Goal: Task Accomplishment & Management: Manage account settings

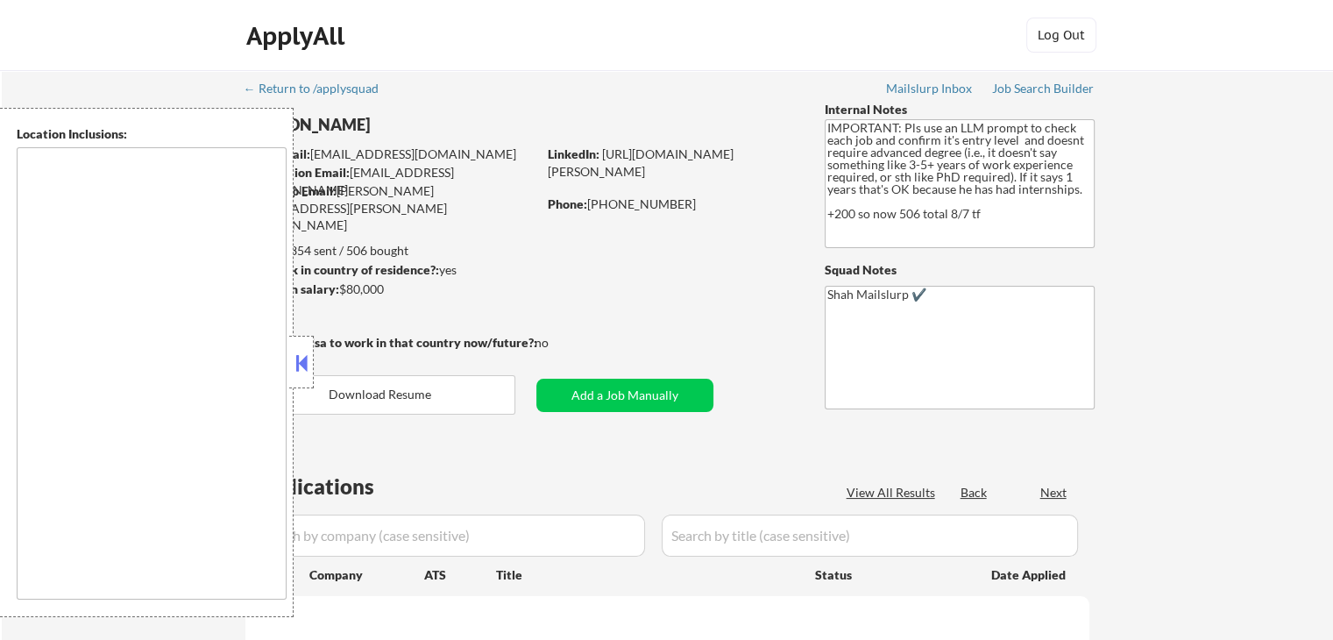
type textarea "[GEOGRAPHIC_DATA], [GEOGRAPHIC_DATA] [GEOGRAPHIC_DATA], [GEOGRAPHIC_DATA] [GEOG…"
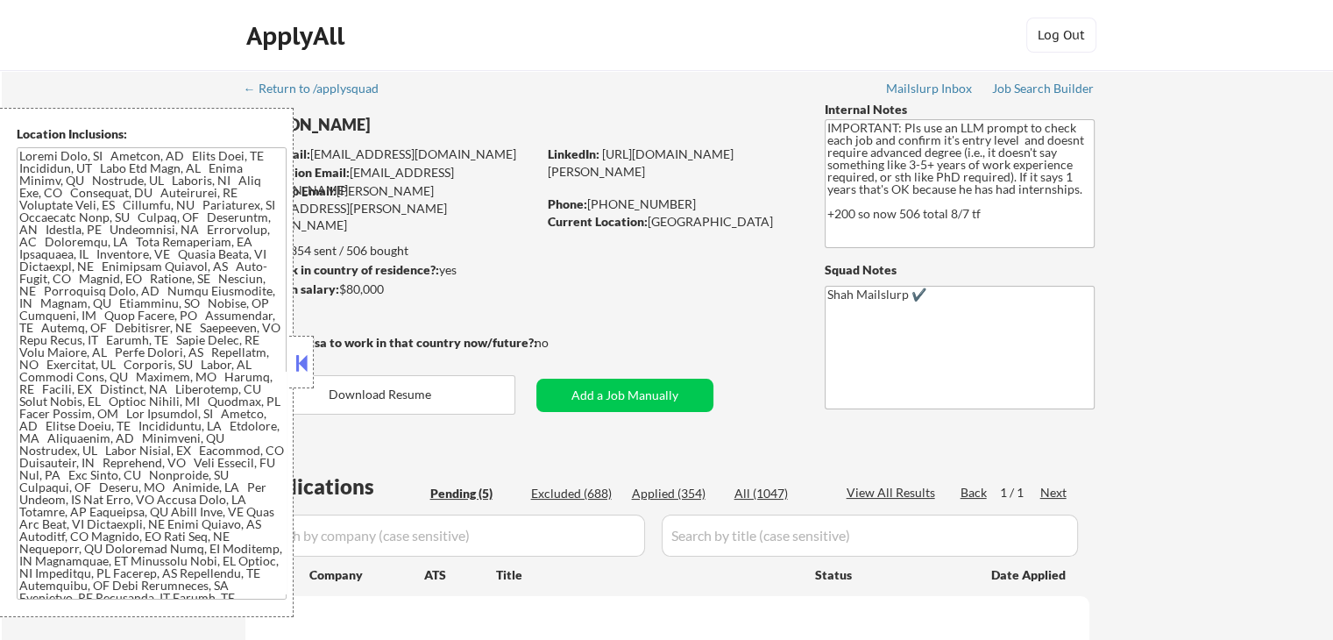
select select ""pending""
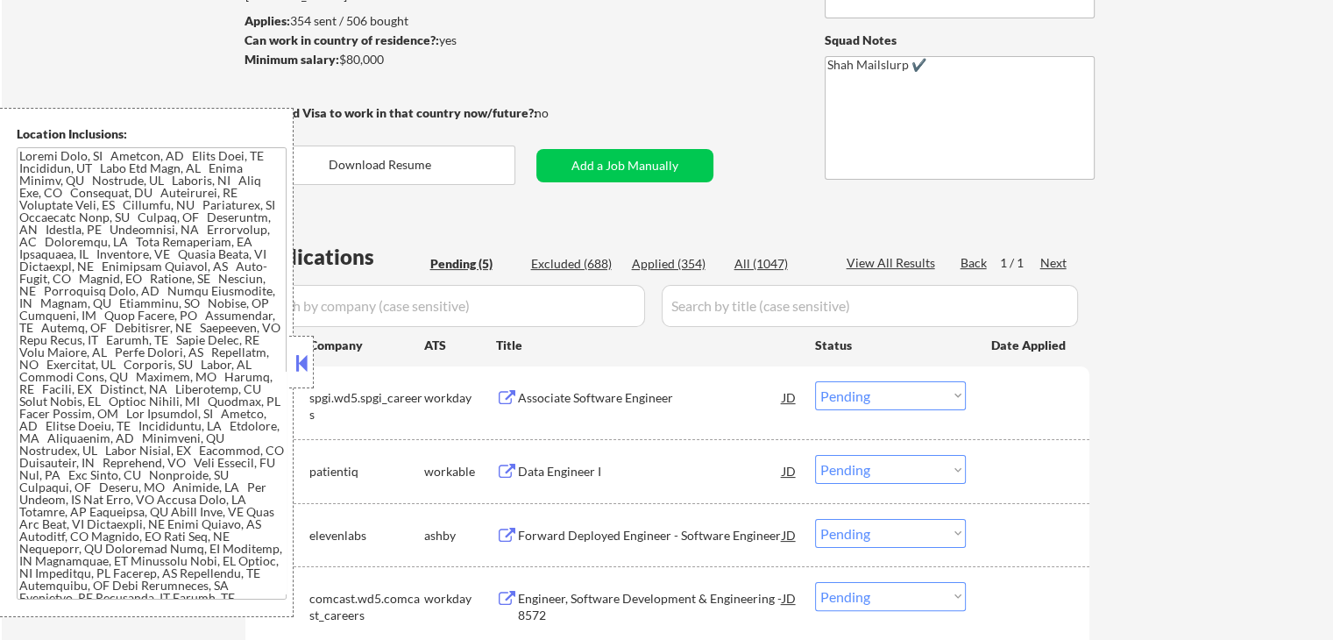
scroll to position [350, 0]
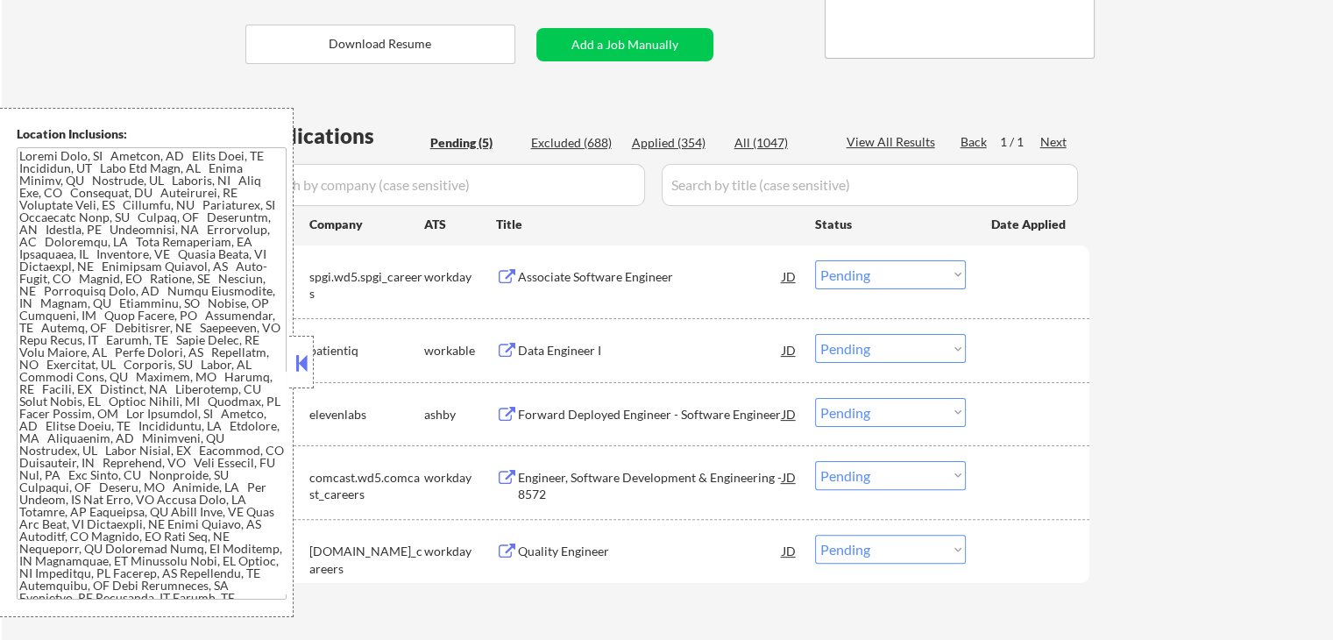
click at [304, 351] on button at bounding box center [301, 363] width 19 height 26
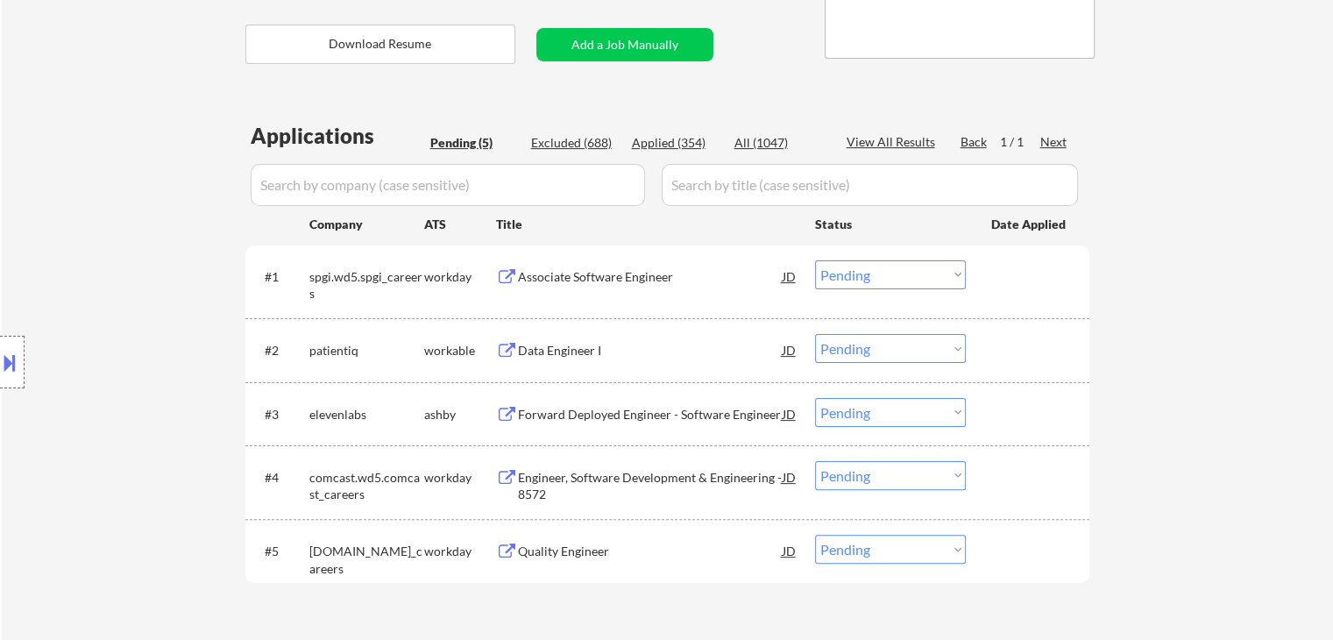
click at [147, 230] on div "Location Inclusions:" at bounding box center [157, 362] width 314 height 509
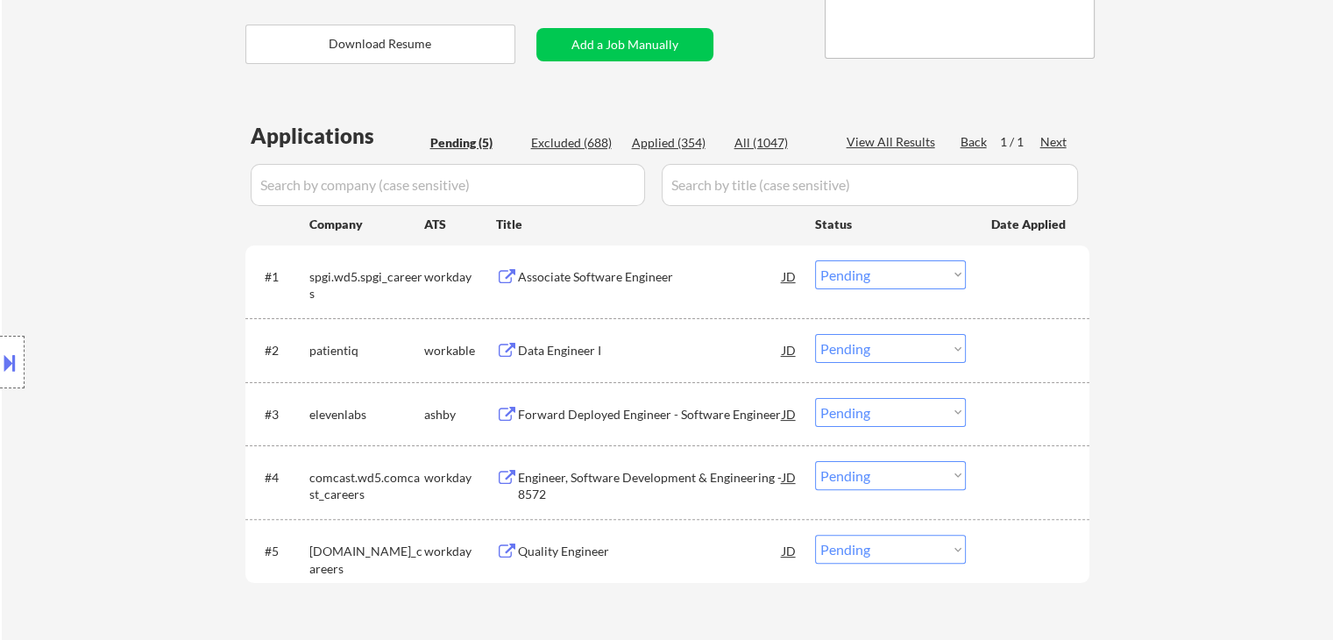
click at [147, 230] on div "Location Inclusions:" at bounding box center [157, 362] width 314 height 509
click at [147, 231] on div "Location Inclusions:" at bounding box center [157, 362] width 314 height 509
click at [147, 232] on div "Location Inclusions:" at bounding box center [157, 362] width 314 height 509
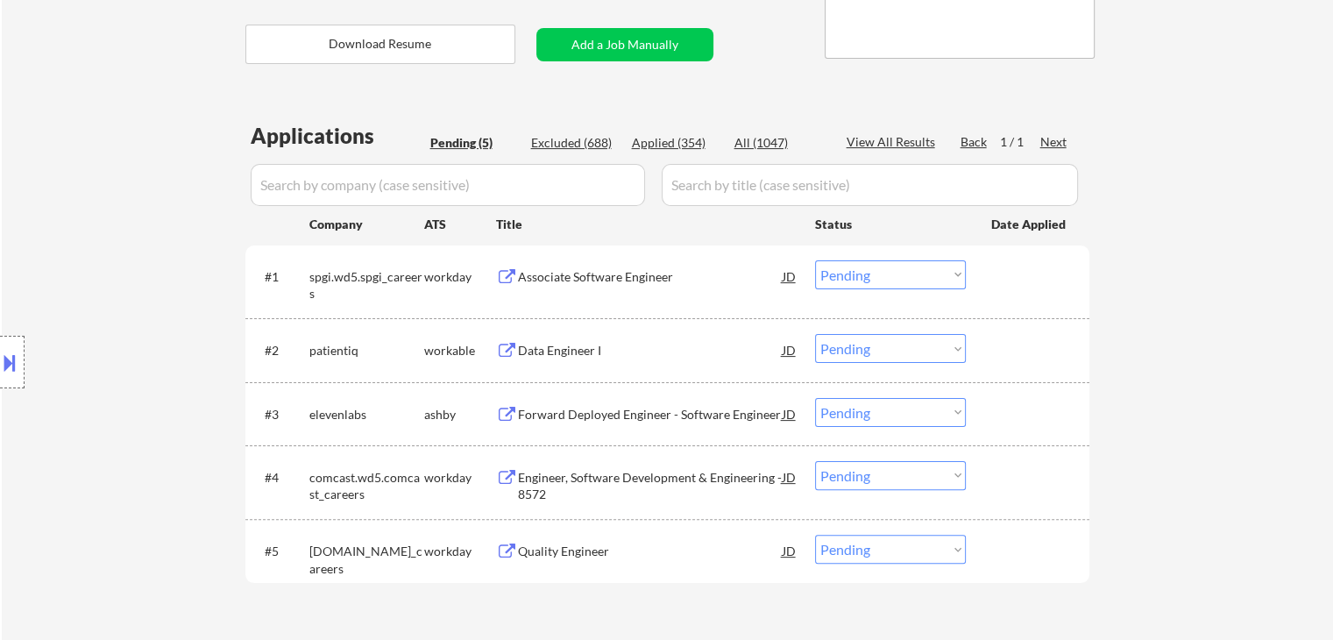
click at [147, 232] on div "Location Inclusions:" at bounding box center [157, 362] width 314 height 509
click at [148, 232] on div "Location Inclusions:" at bounding box center [157, 362] width 314 height 509
click at [140, 214] on div "Location Inclusions:" at bounding box center [157, 362] width 314 height 509
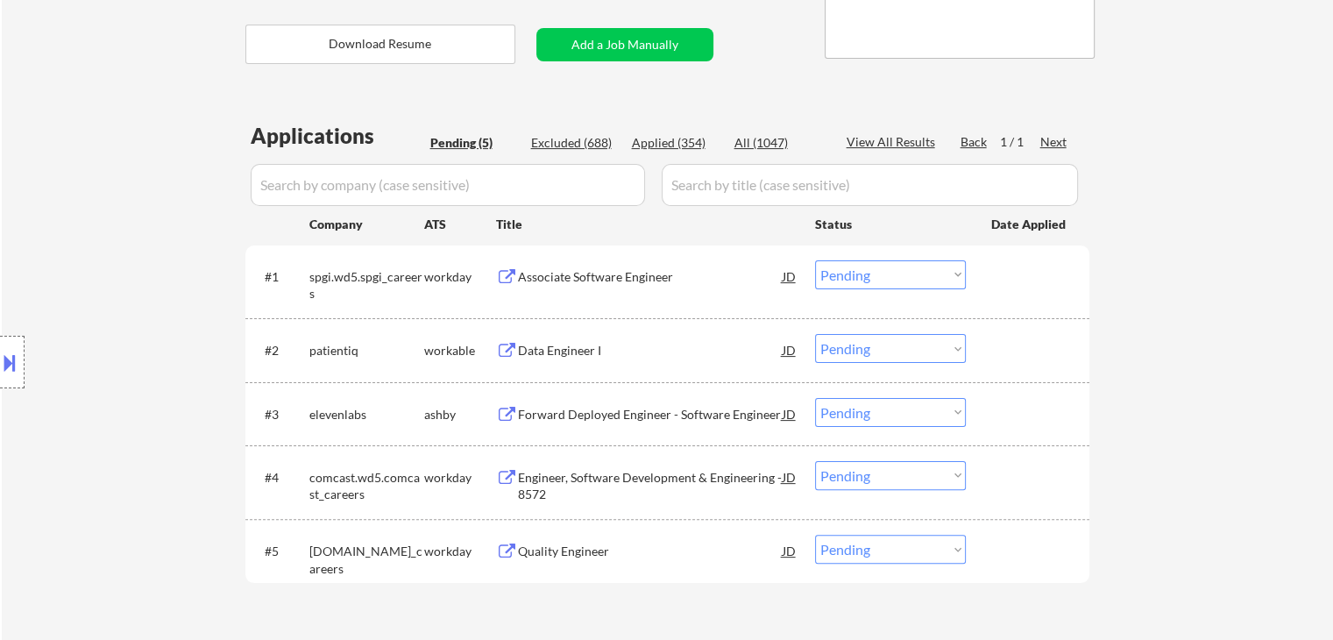
click at [140, 214] on div "Location Inclusions:" at bounding box center [157, 362] width 314 height 509
click at [140, 215] on div "Location Inclusions:" at bounding box center [157, 362] width 314 height 509
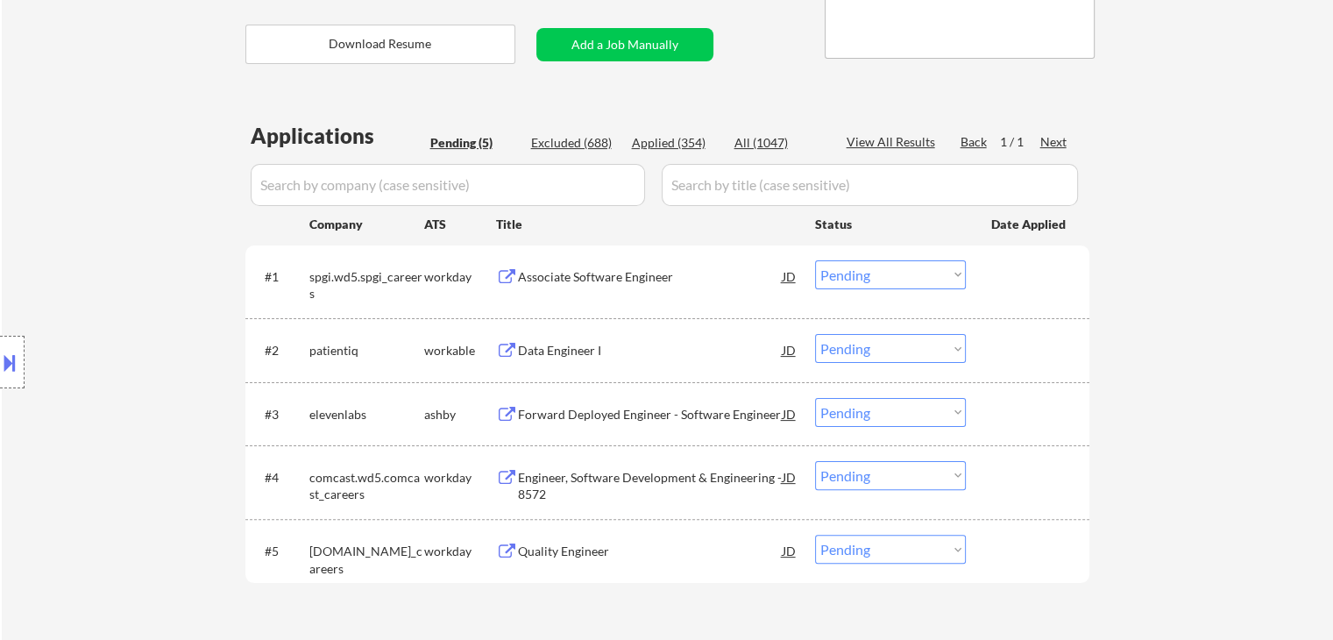
click at [140, 215] on div "Location Inclusions:" at bounding box center [157, 362] width 314 height 509
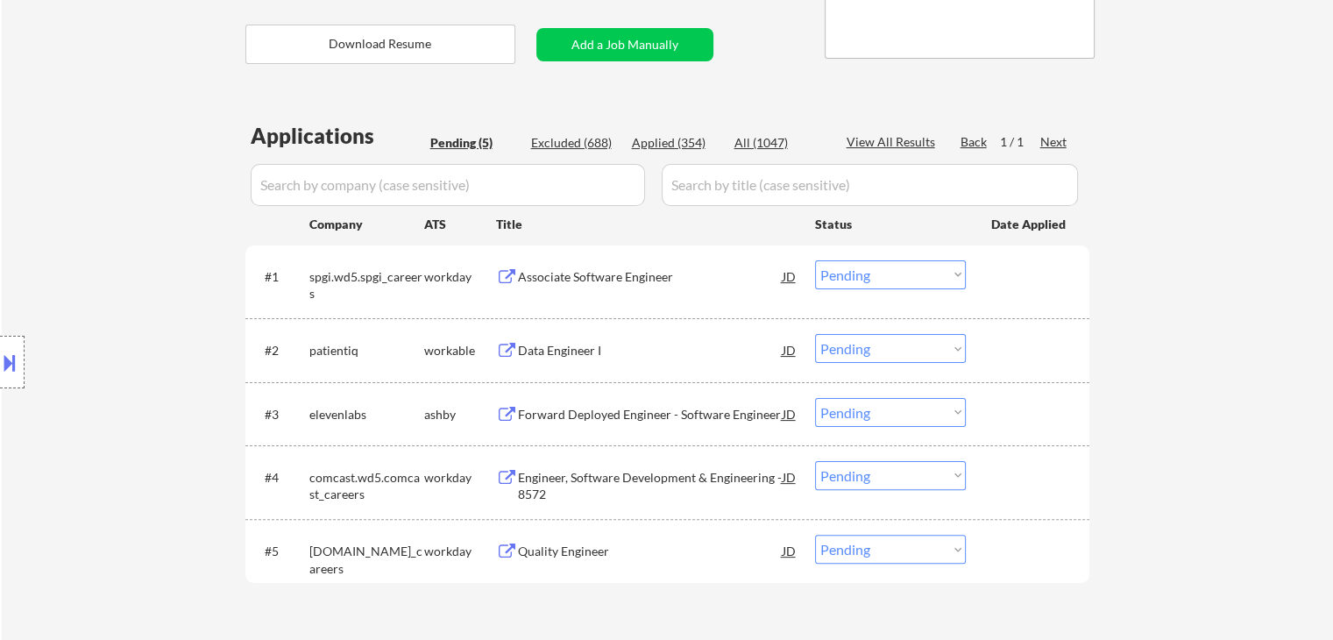
click at [140, 215] on div "Location Inclusions:" at bounding box center [157, 362] width 314 height 509
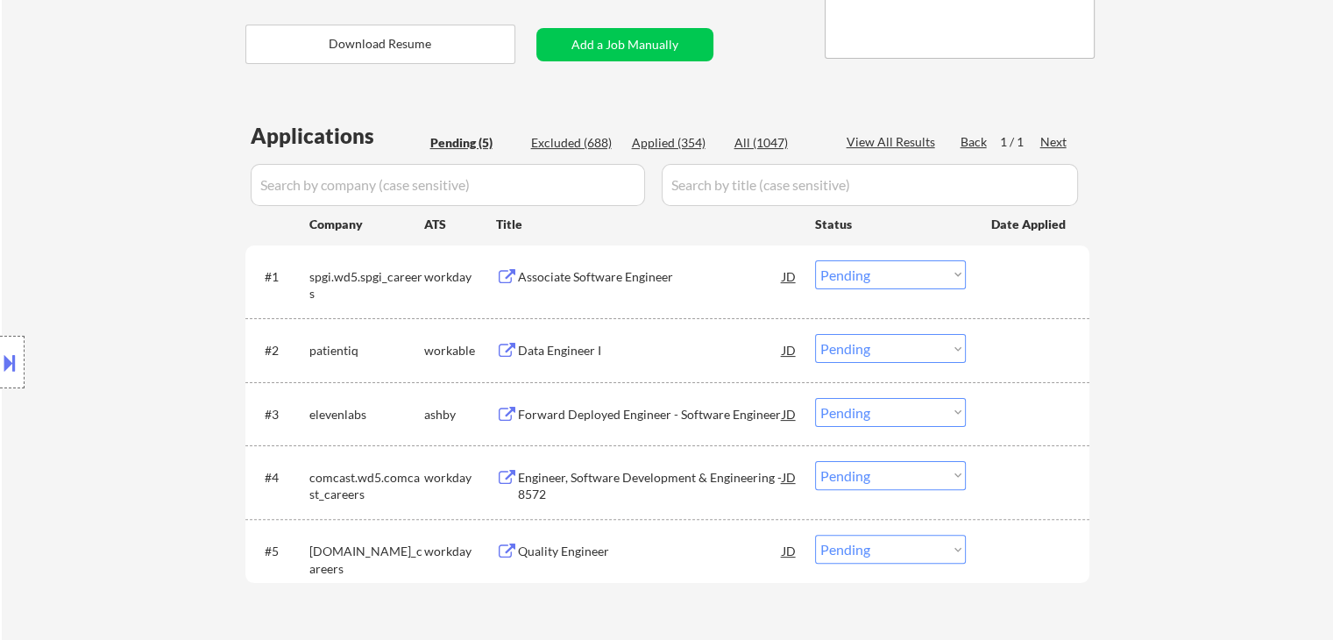
click at [139, 215] on div "Location Inclusions:" at bounding box center [157, 362] width 314 height 509
click at [139, 216] on div "Location Inclusions:" at bounding box center [157, 362] width 314 height 509
click at [116, 212] on div "Location Inclusions:" at bounding box center [157, 362] width 314 height 509
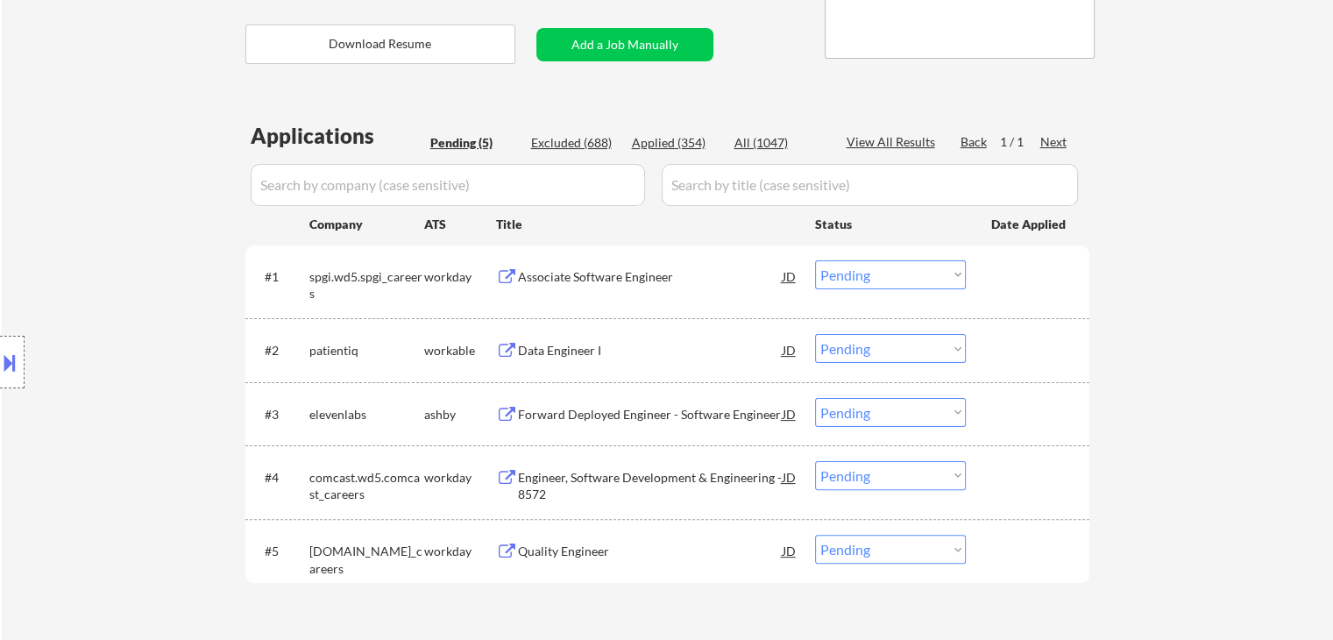
click at [74, 245] on div "Location Inclusions:" at bounding box center [157, 362] width 314 height 509
drag, startPoint x: 102, startPoint y: 243, endPoint x: 102, endPoint y: 224, distance: 18.4
click at [102, 224] on div "Location Inclusions:" at bounding box center [157, 362] width 314 height 509
click at [51, 182] on div "Location Inclusions:" at bounding box center [157, 362] width 314 height 509
click at [33, 182] on div "Location Inclusions:" at bounding box center [157, 362] width 314 height 509
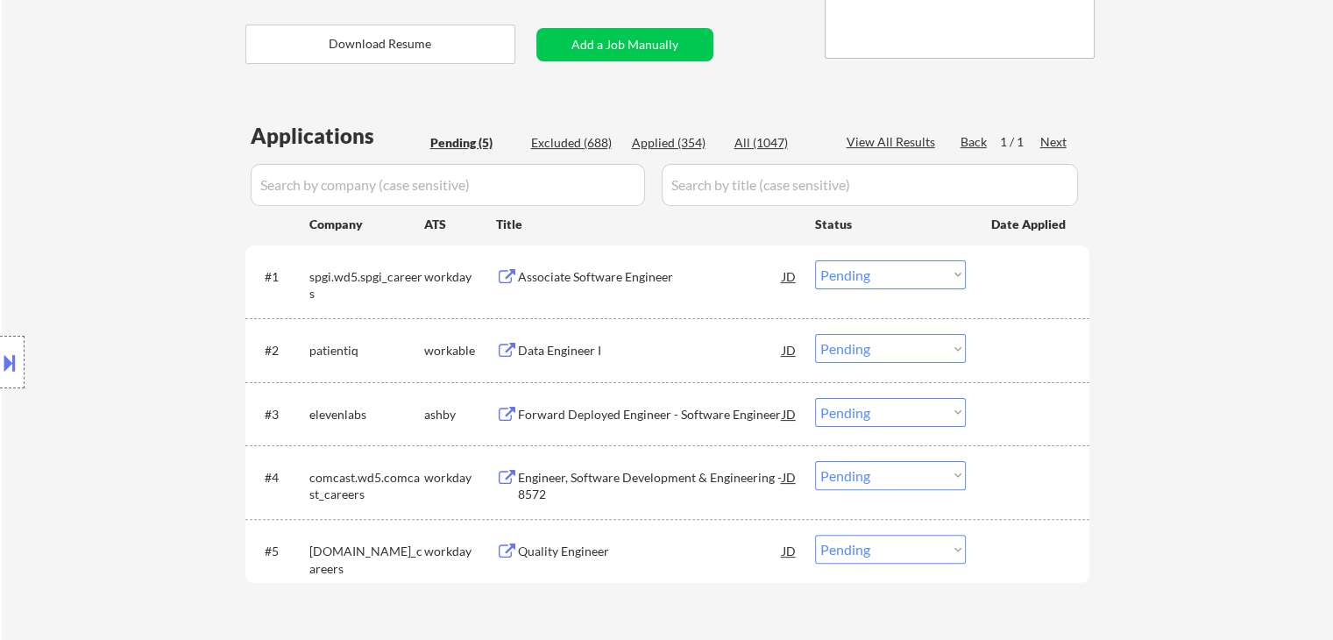
click at [141, 232] on div "Location Inclusions:" at bounding box center [157, 362] width 314 height 509
click at [84, 202] on div "Location Inclusions:" at bounding box center [157, 362] width 314 height 509
click at [83, 202] on div "Location Inclusions:" at bounding box center [157, 362] width 314 height 509
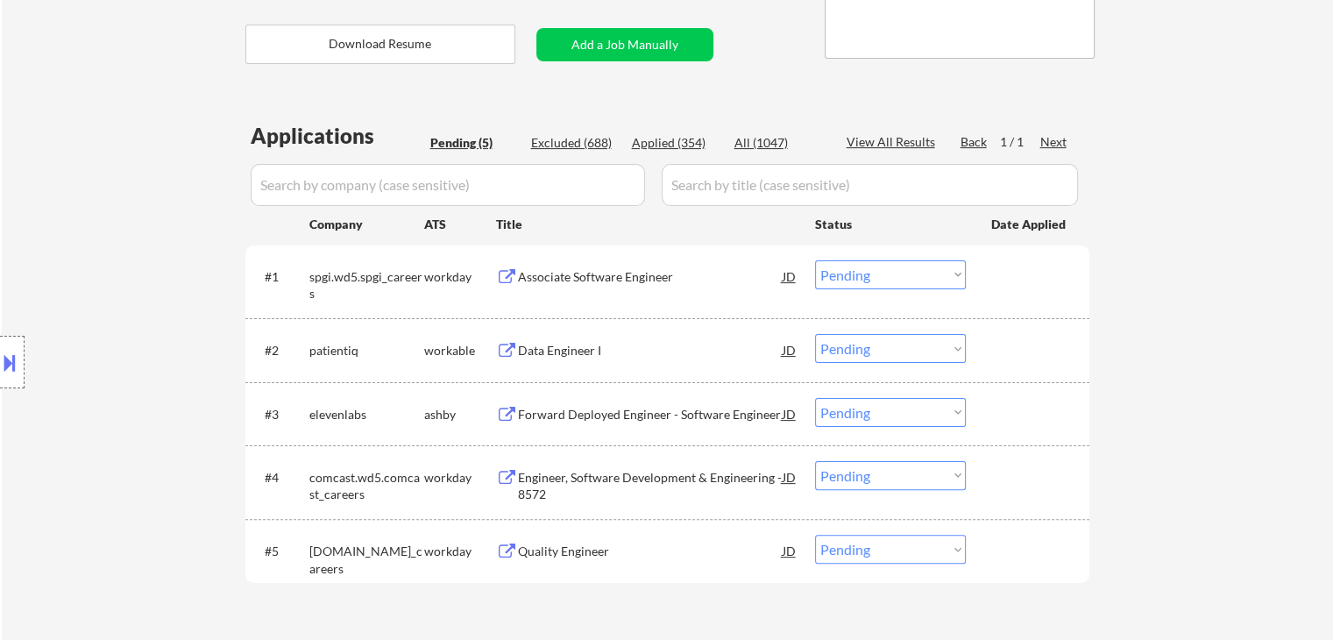
click at [84, 203] on div "Location Inclusions:" at bounding box center [157, 362] width 314 height 509
click at [554, 264] on div "Associate Software Engineer" at bounding box center [650, 276] width 265 height 32
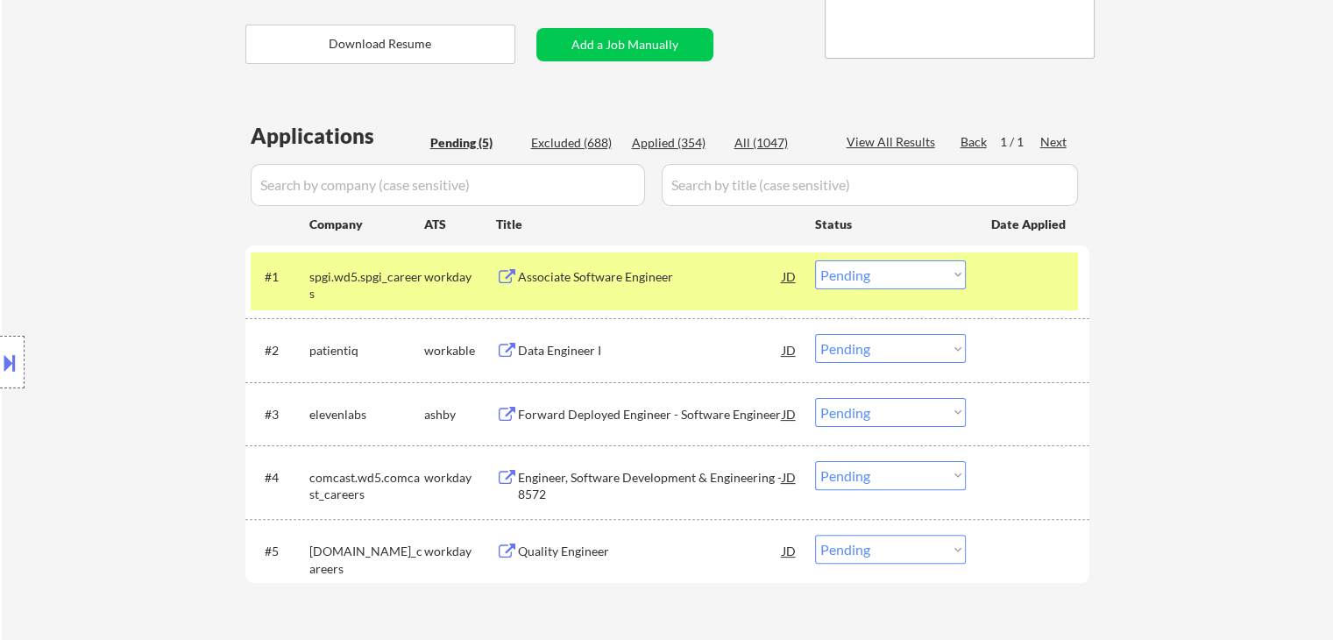
click at [550, 348] on div "Data Engineer I" at bounding box center [650, 351] width 265 height 18
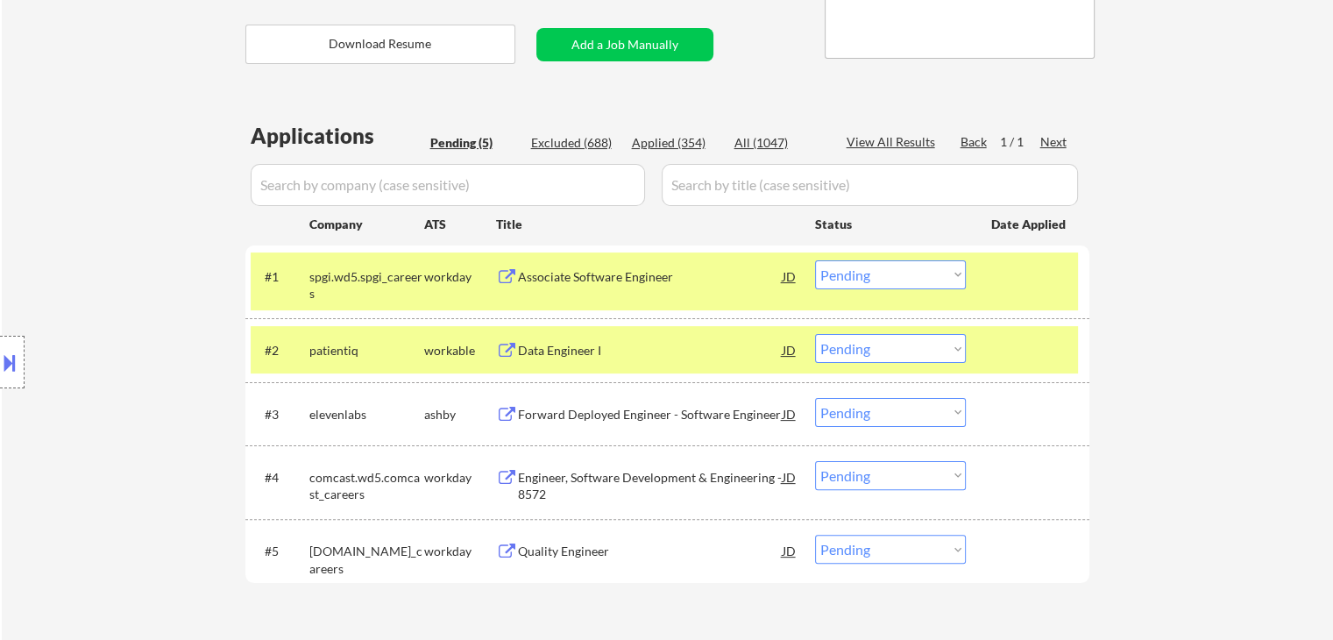
click at [555, 411] on div "Forward Deployed Engineer - Software Engineer" at bounding box center [650, 415] width 265 height 18
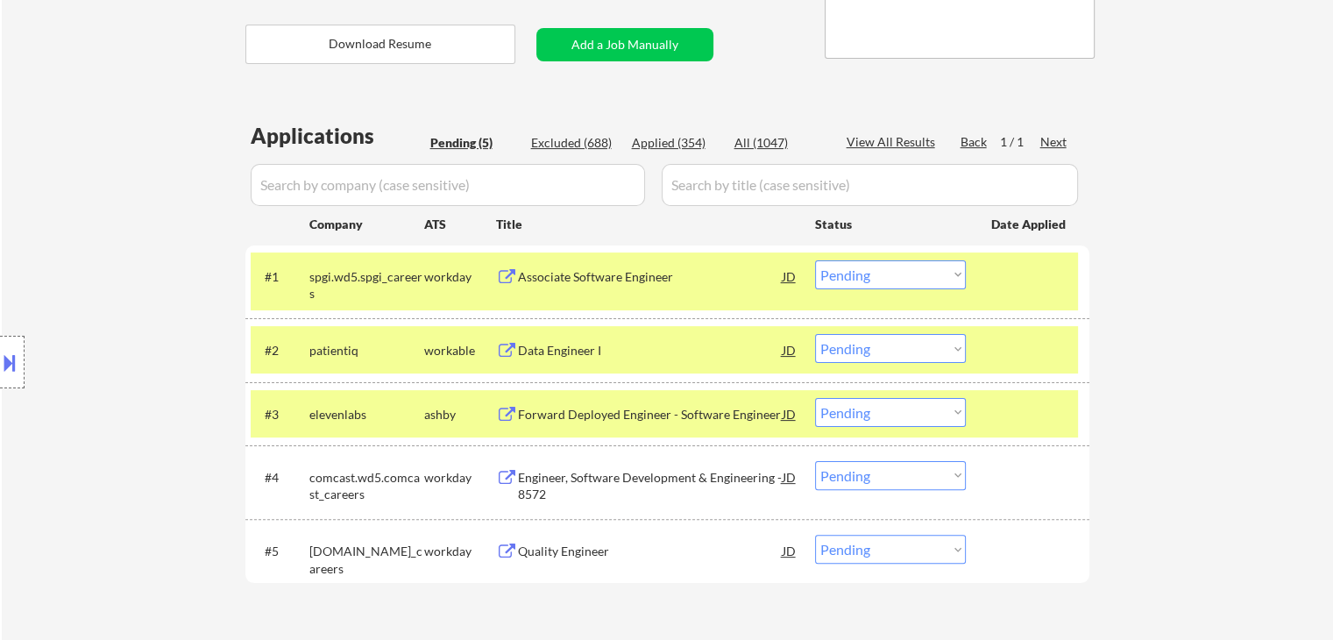
click at [554, 478] on div "Engineer, Software Development & Engineering - 8572" at bounding box center [650, 486] width 265 height 34
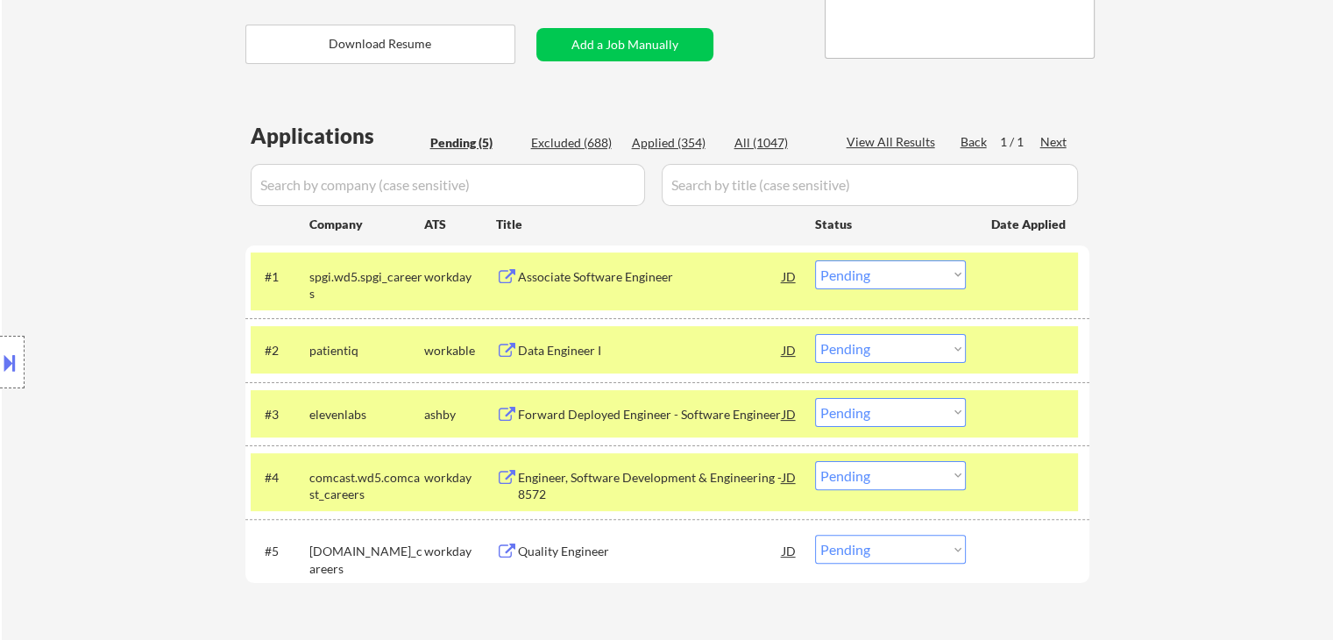
click at [547, 551] on div "Quality Engineer" at bounding box center [650, 551] width 265 height 18
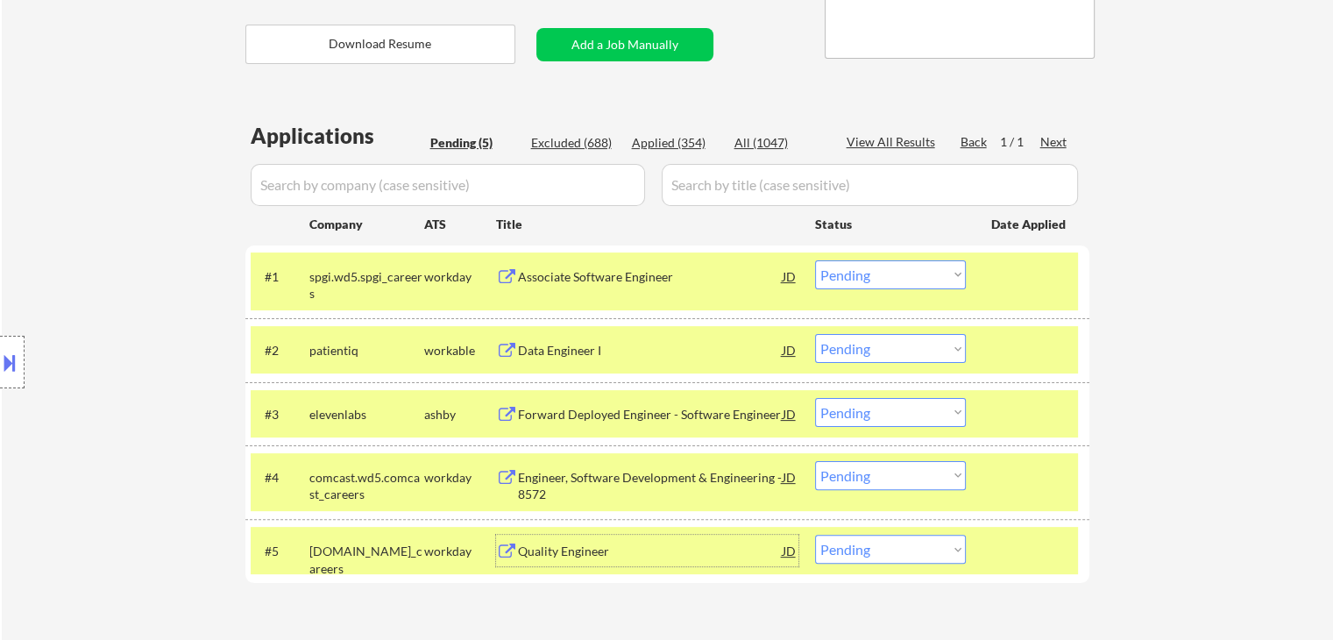
drag, startPoint x: 1, startPoint y: 364, endPoint x: 0, endPoint y: 373, distance: 9.7
click at [1, 361] on button at bounding box center [9, 362] width 19 height 29
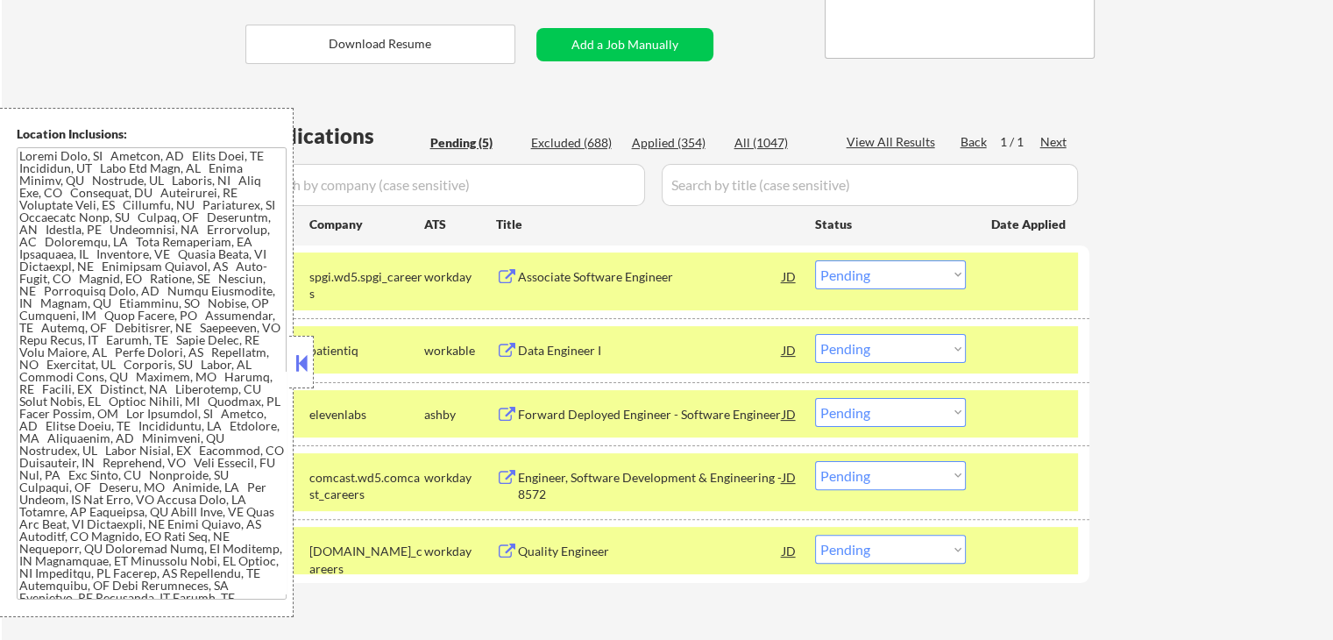
drag, startPoint x: 68, startPoint y: 266, endPoint x: 176, endPoint y: 169, distance: 145.2
click at [77, 264] on textarea at bounding box center [152, 373] width 270 height 452
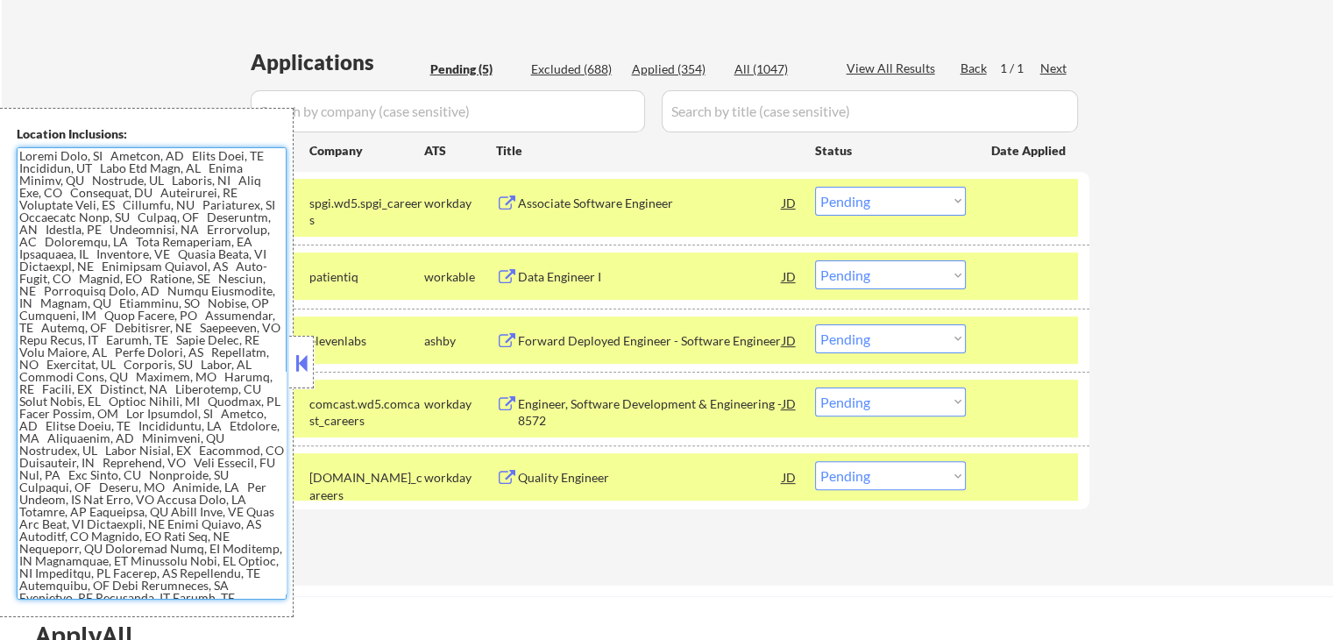
scroll to position [526, 0]
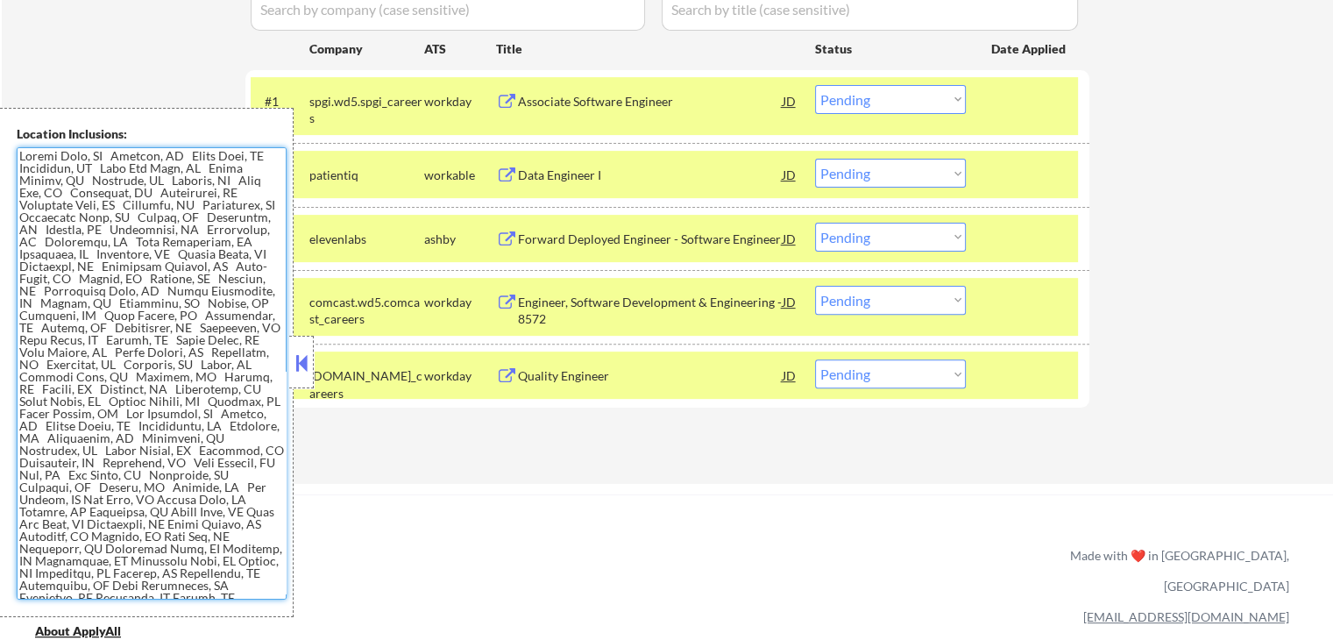
click at [91, 365] on textarea at bounding box center [152, 373] width 270 height 452
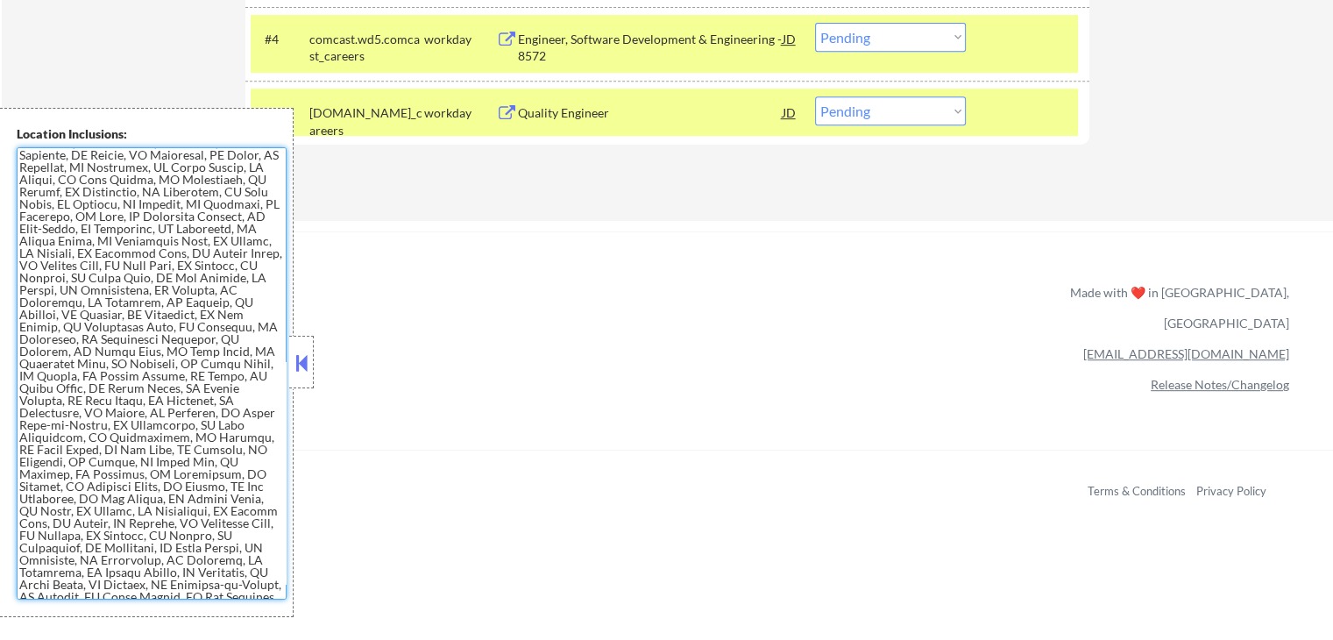
scroll to position [253, 0]
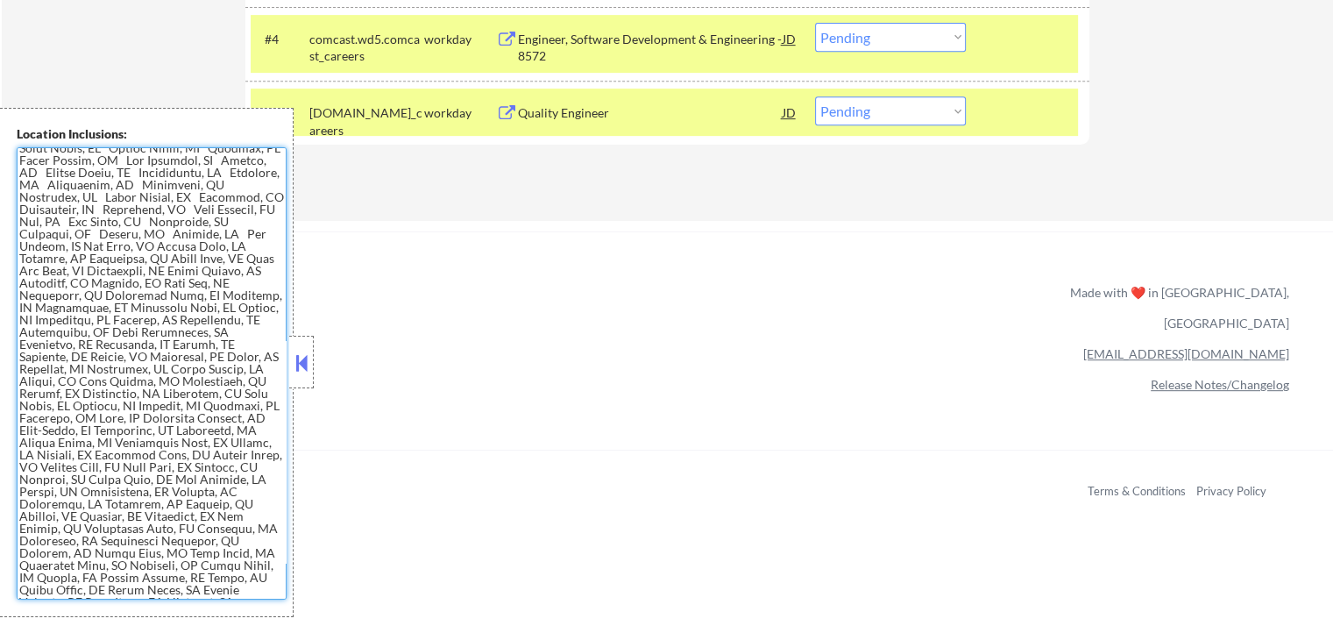
click at [293, 365] on button at bounding box center [301, 363] width 19 height 26
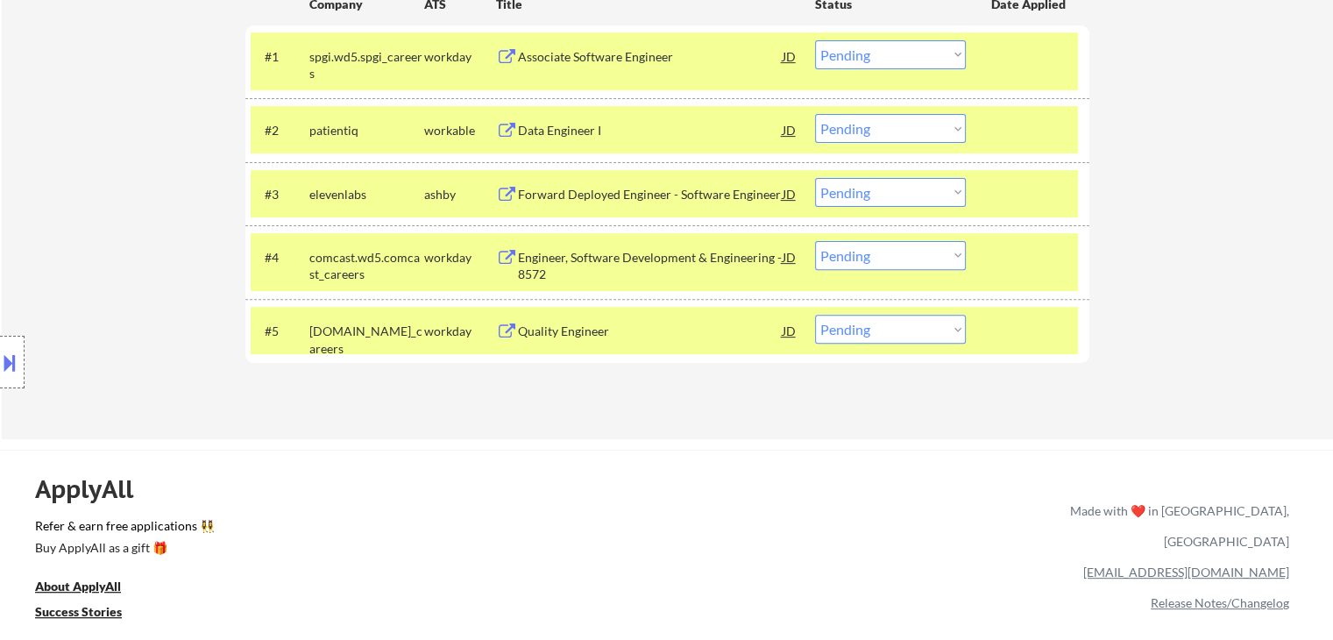
scroll to position [438, 0]
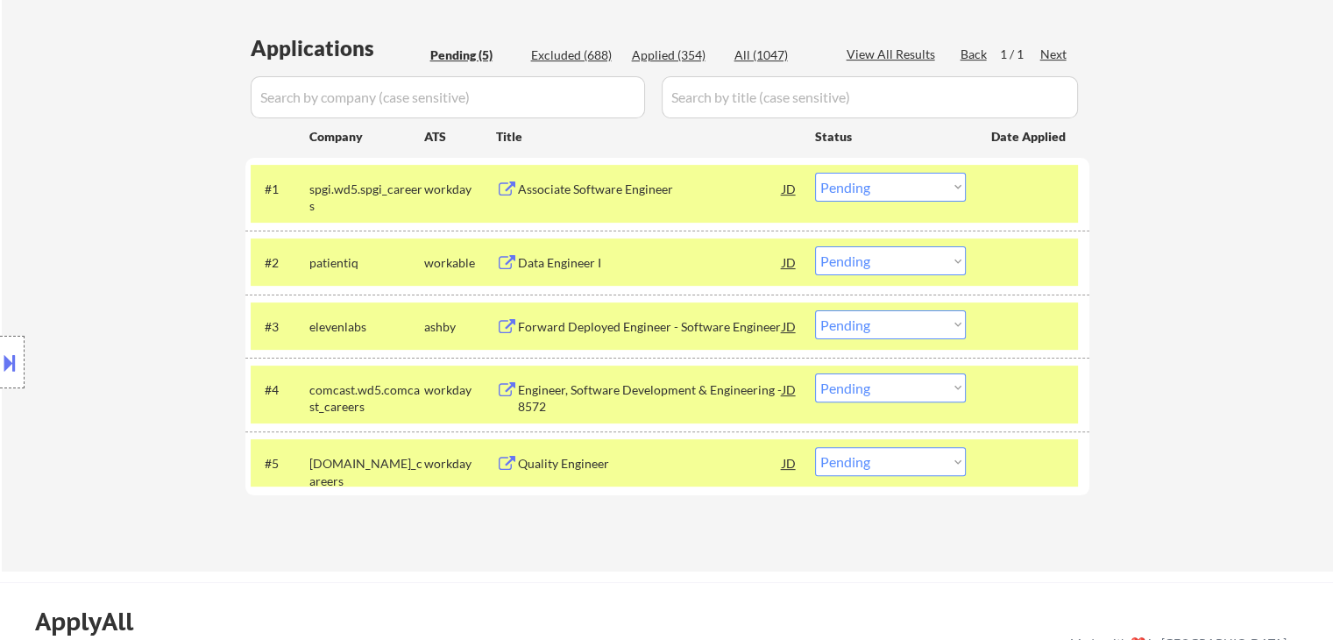
click at [902, 264] on select "Choose an option... Pending Applied Excluded (Questions) Excluded (Expired) Exc…" at bounding box center [890, 260] width 151 height 29
click at [815, 246] on select "Choose an option... Pending Applied Excluded (Questions) Excluded (Expired) Exc…" at bounding box center [890, 260] width 151 height 29
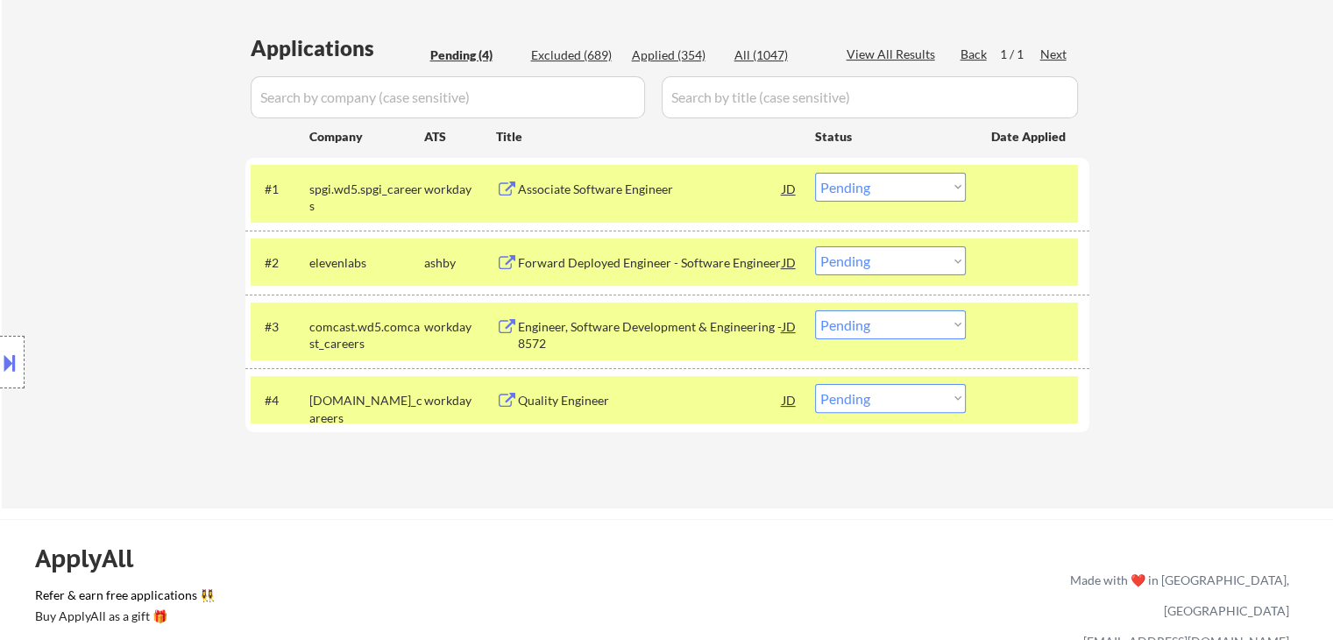
click at [10, 350] on button at bounding box center [9, 362] width 19 height 29
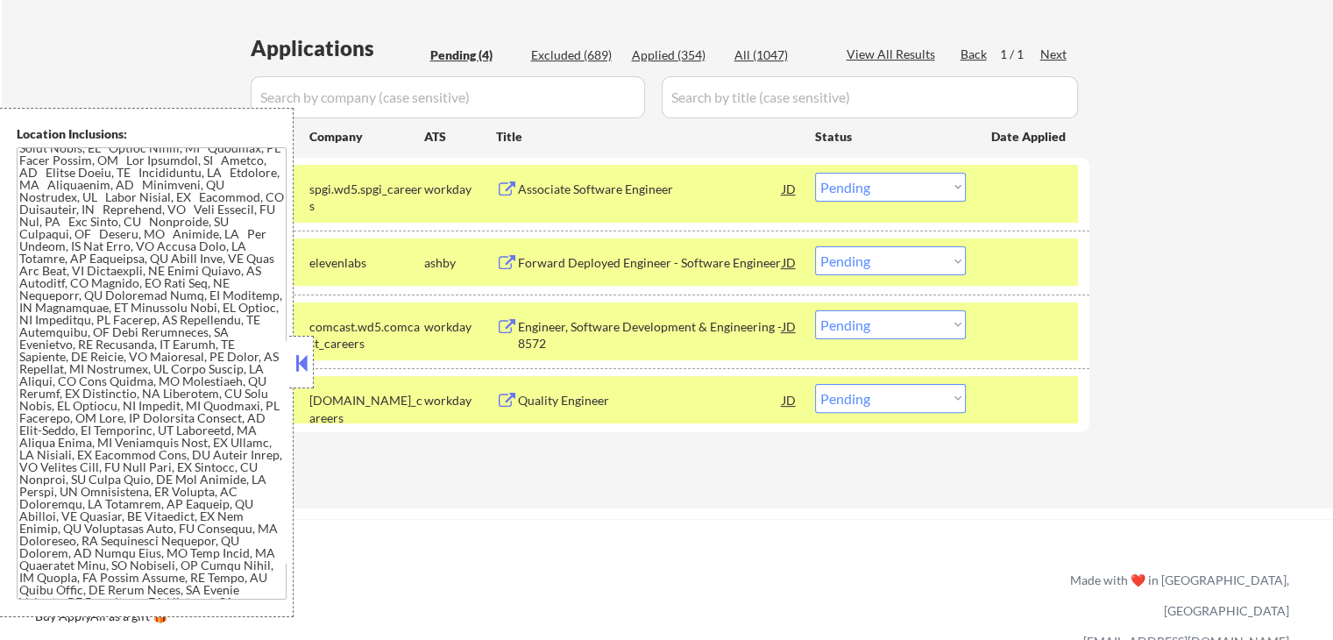
click at [67, 313] on textarea at bounding box center [152, 373] width 270 height 452
click at [42, 353] on textarea at bounding box center [152, 373] width 270 height 452
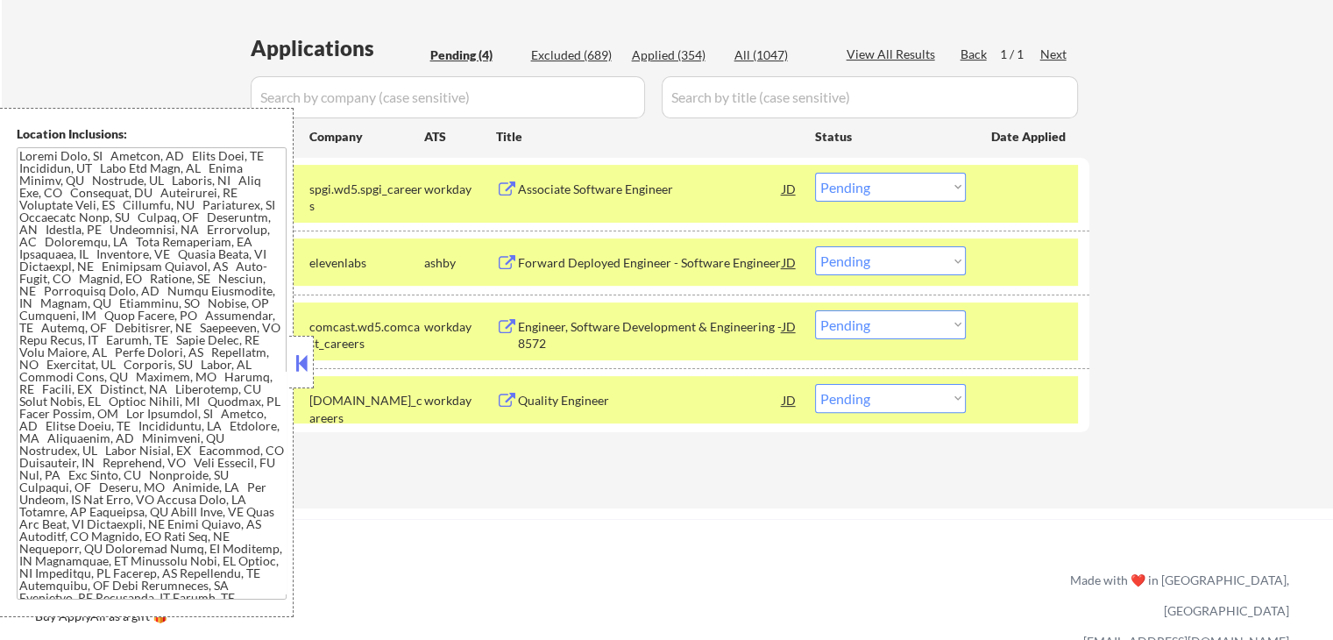
click at [862, 265] on select "Choose an option... Pending Applied Excluded (Questions) Excluded (Expired) Exc…" at bounding box center [890, 260] width 151 height 29
click at [815, 246] on select "Choose an option... Pending Applied Excluded (Questions) Excluded (Expired) Exc…" at bounding box center [890, 260] width 151 height 29
drag, startPoint x: 303, startPoint y: 372, endPoint x: 294, endPoint y: 374, distance: 10.0
click at [303, 371] on button at bounding box center [301, 363] width 19 height 26
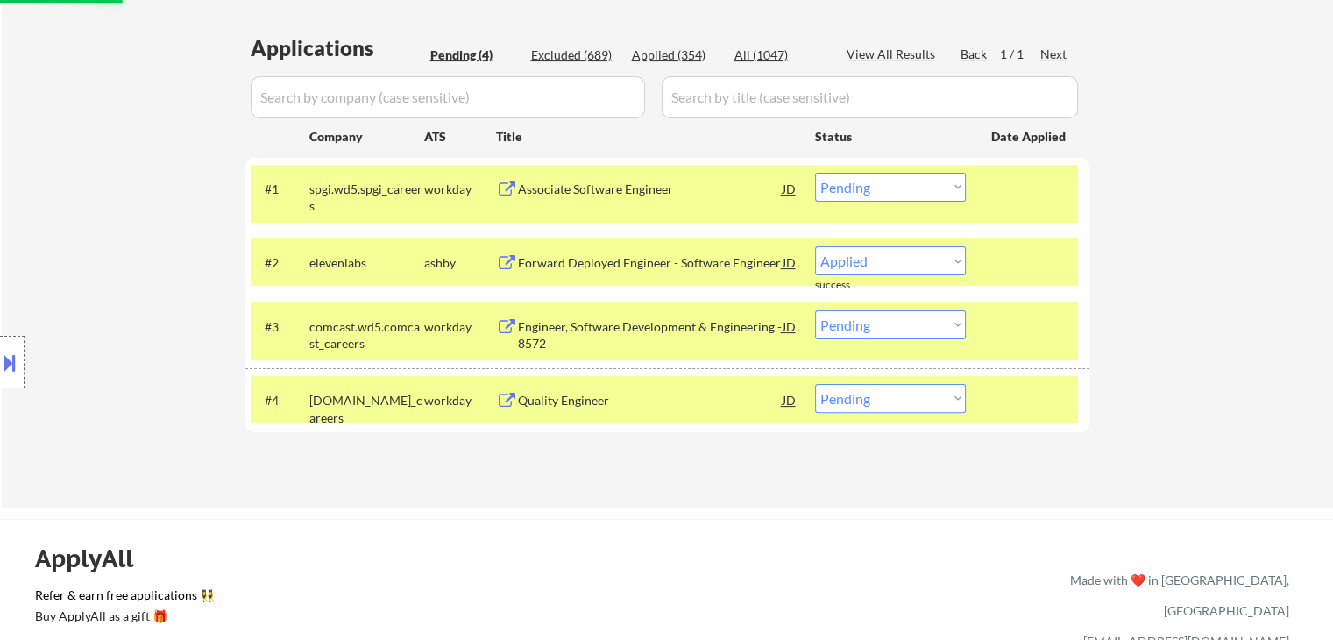
select select ""pending""
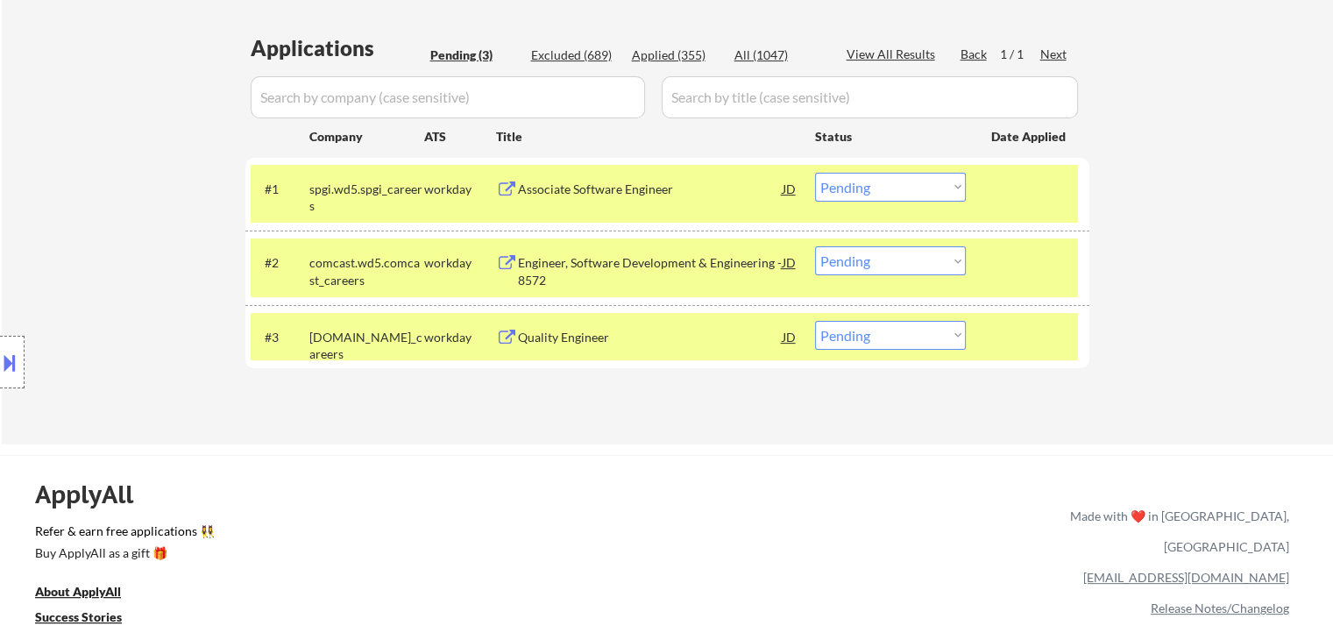
click at [886, 188] on select "Choose an option... Pending Applied Excluded (Questions) Excluded (Expired) Exc…" at bounding box center [890, 187] width 151 height 29
click at [815, 173] on select "Choose an option... Pending Applied Excluded (Questions) Excluded (Expired) Exc…" at bounding box center [890, 187] width 151 height 29
select select ""pending""
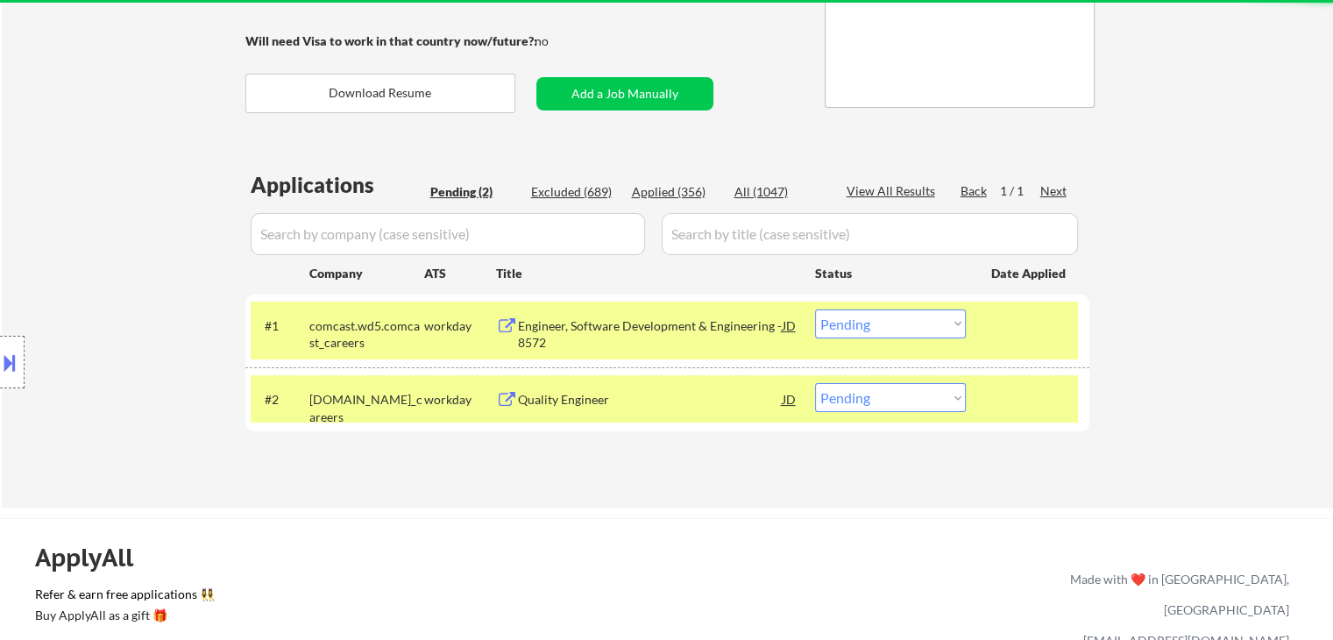
scroll to position [175, 0]
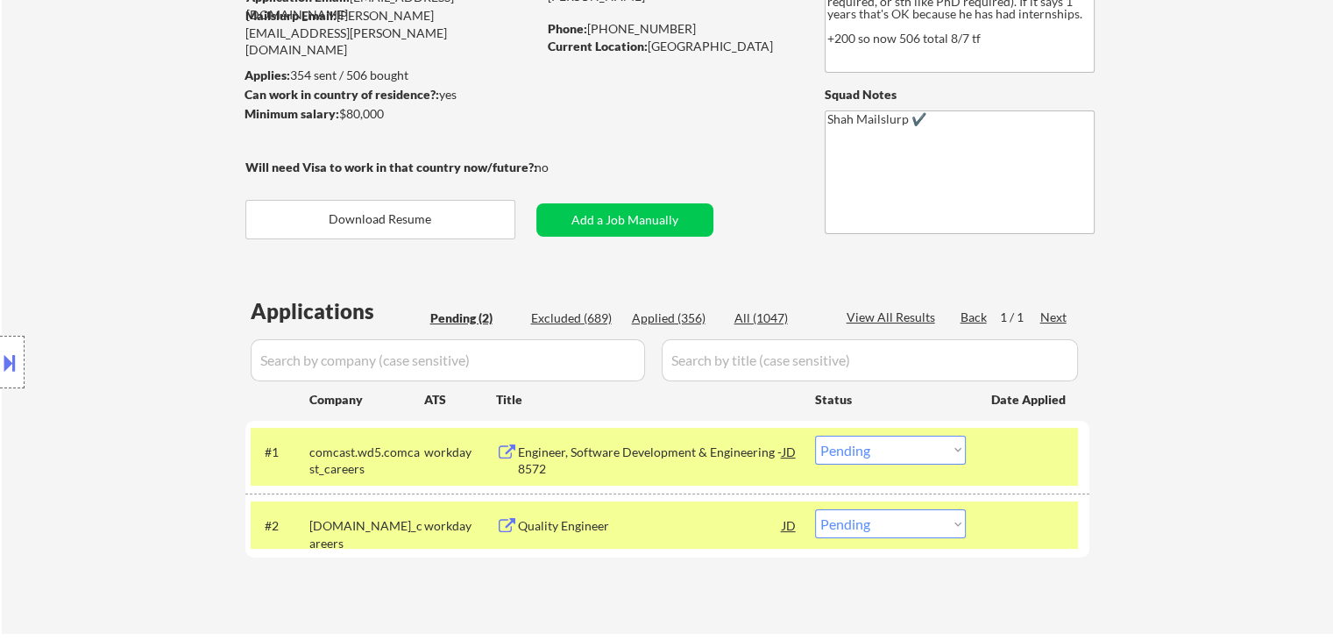
click at [768, 223] on div "← Return to /applysquad Mailslurp Inbox Job Search Builder [PERSON_NAME] User E…" at bounding box center [667, 257] width 874 height 725
drag, startPoint x: 733, startPoint y: 159, endPoint x: 722, endPoint y: 146, distance: 16.2
click at [733, 154] on div "← Return to /applysquad Mailslurp Inbox Job Search Builder [PERSON_NAME] User E…" at bounding box center [667, 257] width 874 height 725
click at [715, 141] on div "← Return to /applysquad Mailslurp Inbox Job Search Builder [PERSON_NAME] User E…" at bounding box center [667, 257] width 874 height 725
click at [706, 145] on div "← Return to /applysquad Mailslurp Inbox Job Search Builder [PERSON_NAME] User E…" at bounding box center [667, 257] width 874 height 725
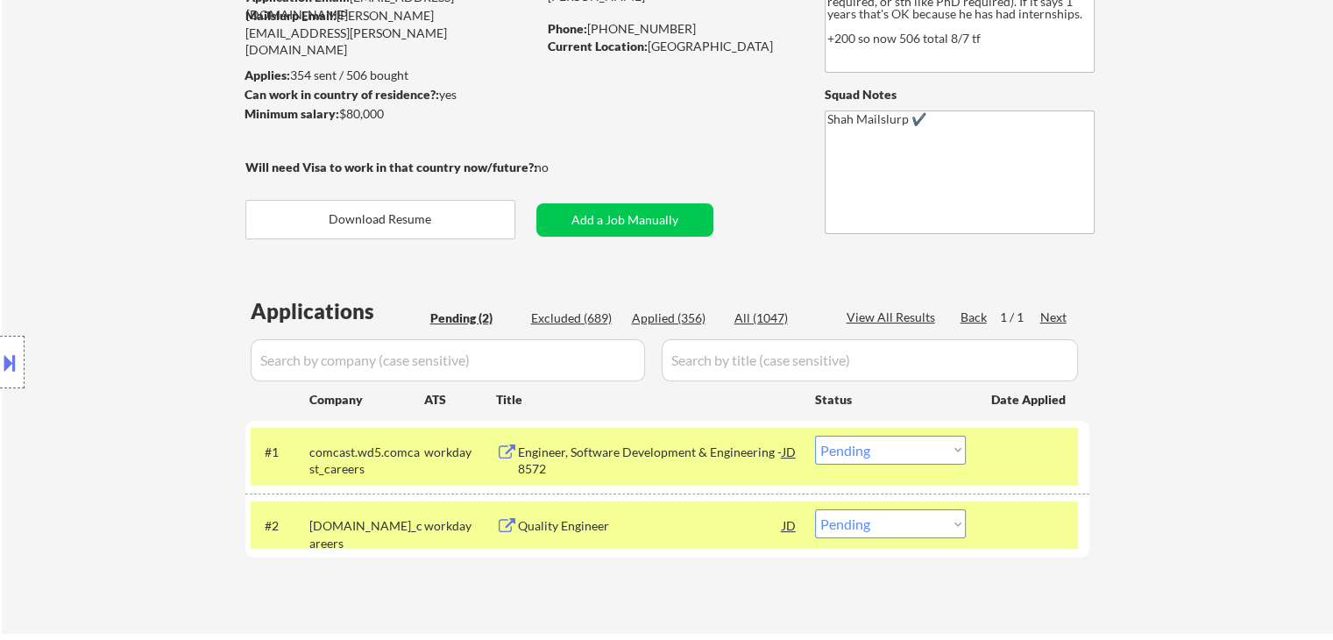
click at [710, 134] on div "← Return to /applysquad Mailslurp Inbox Job Search Builder [PERSON_NAME] User E…" at bounding box center [667, 257] width 874 height 725
click at [694, 110] on div "← Return to /applysquad Mailslurp Inbox Job Search Builder [PERSON_NAME] User E…" at bounding box center [667, 257] width 874 height 725
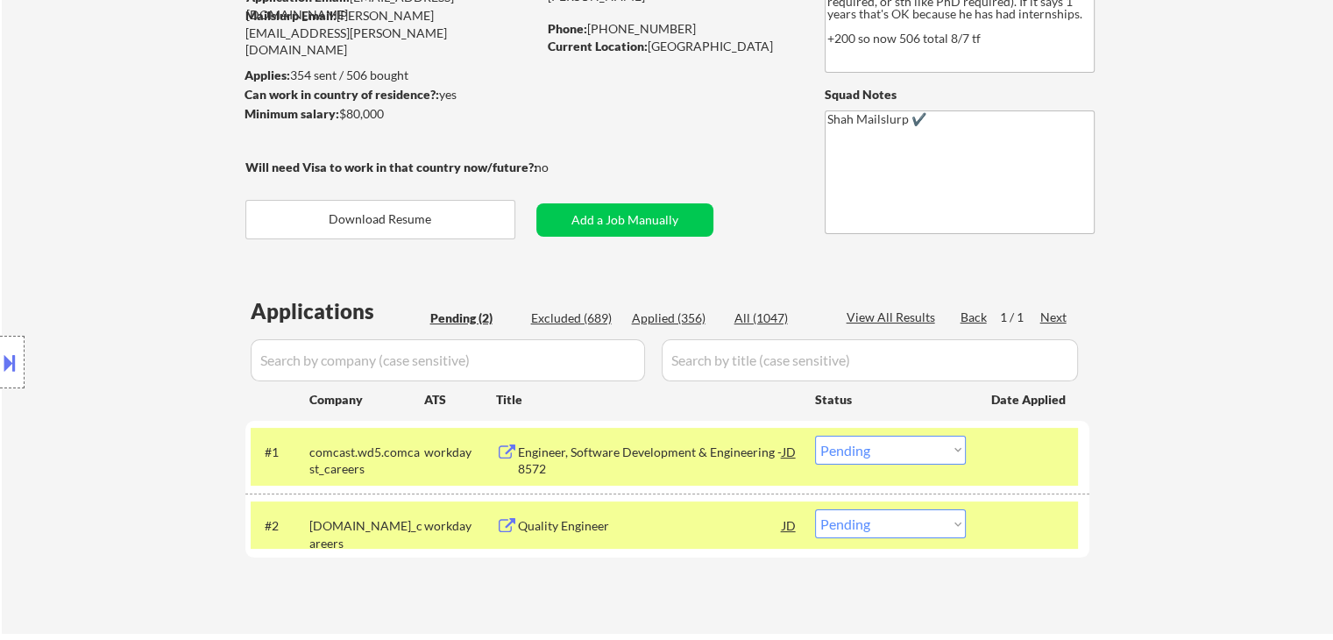
click at [694, 110] on div "← Return to /applysquad Mailslurp Inbox Job Search Builder [PERSON_NAME] User E…" at bounding box center [667, 257] width 874 height 725
click at [165, 160] on div "Location Inclusions:" at bounding box center [157, 362] width 314 height 509
click at [166, 159] on div "Location Inclusions:" at bounding box center [157, 362] width 314 height 509
click at [101, 236] on div "Location Inclusions:" at bounding box center [157, 362] width 314 height 509
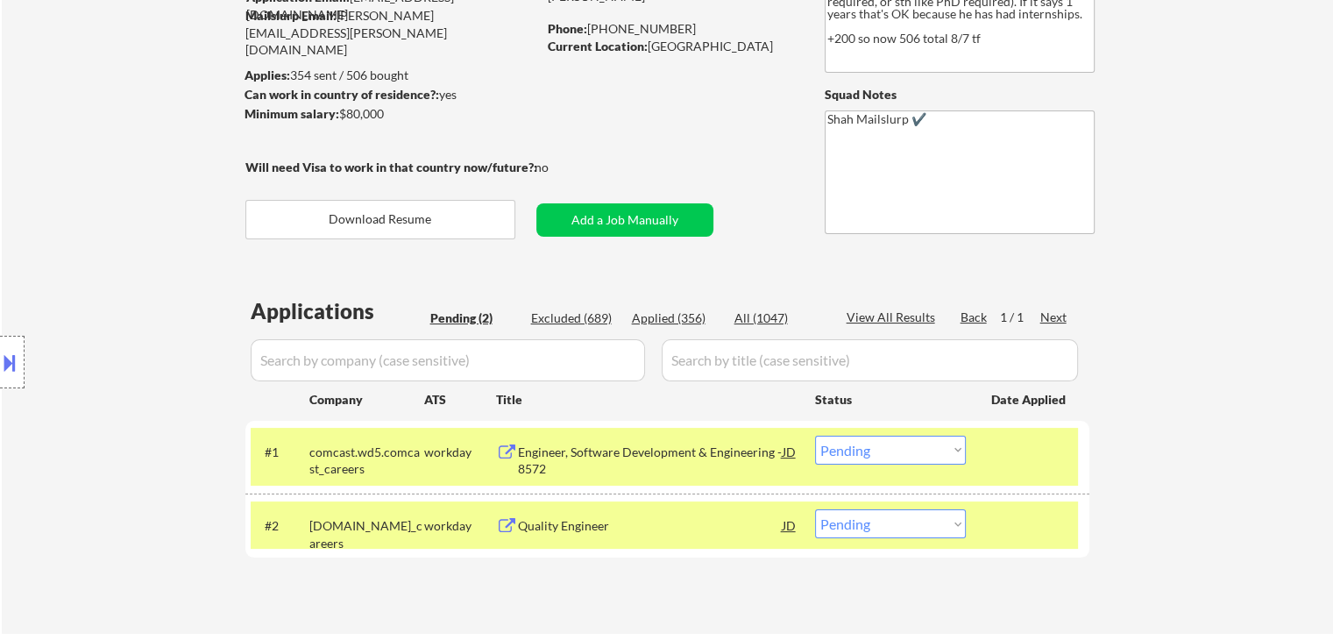
drag, startPoint x: 100, startPoint y: 234, endPoint x: 76, endPoint y: 190, distance: 49.8
click at [88, 208] on div "Location Inclusions:" at bounding box center [157, 362] width 314 height 509
click at [76, 190] on div "Location Inclusions:" at bounding box center [157, 362] width 314 height 509
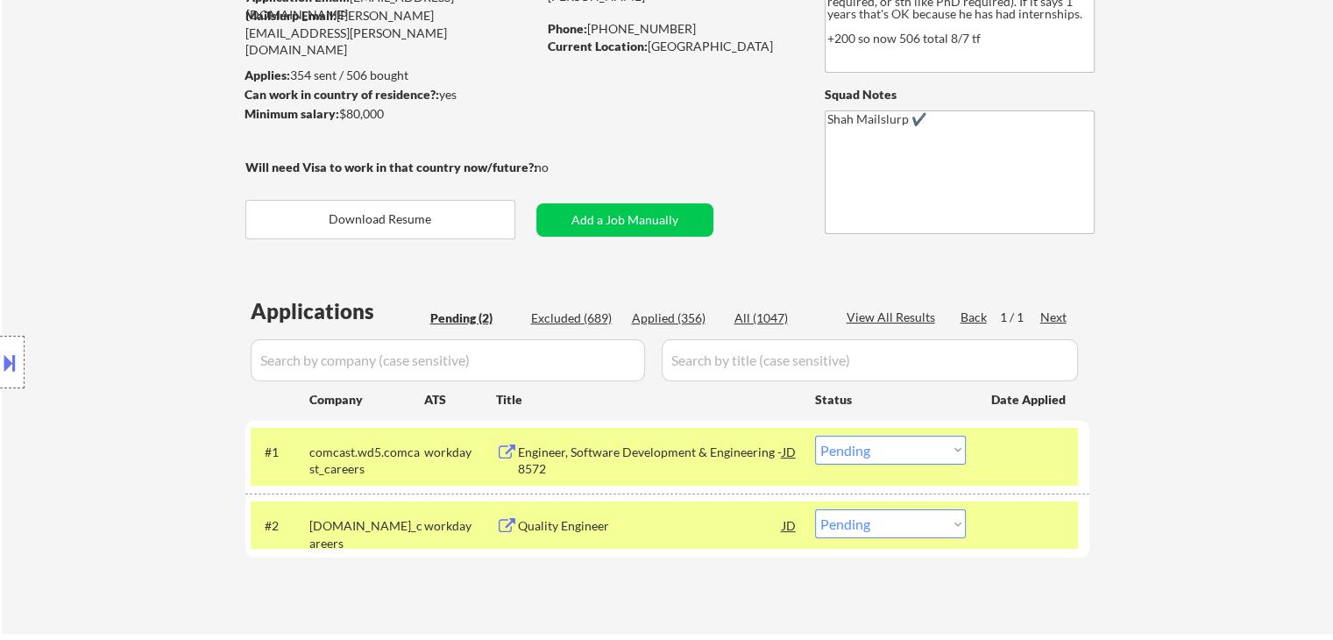
click at [76, 190] on div "Location Inclusions:" at bounding box center [157, 362] width 314 height 509
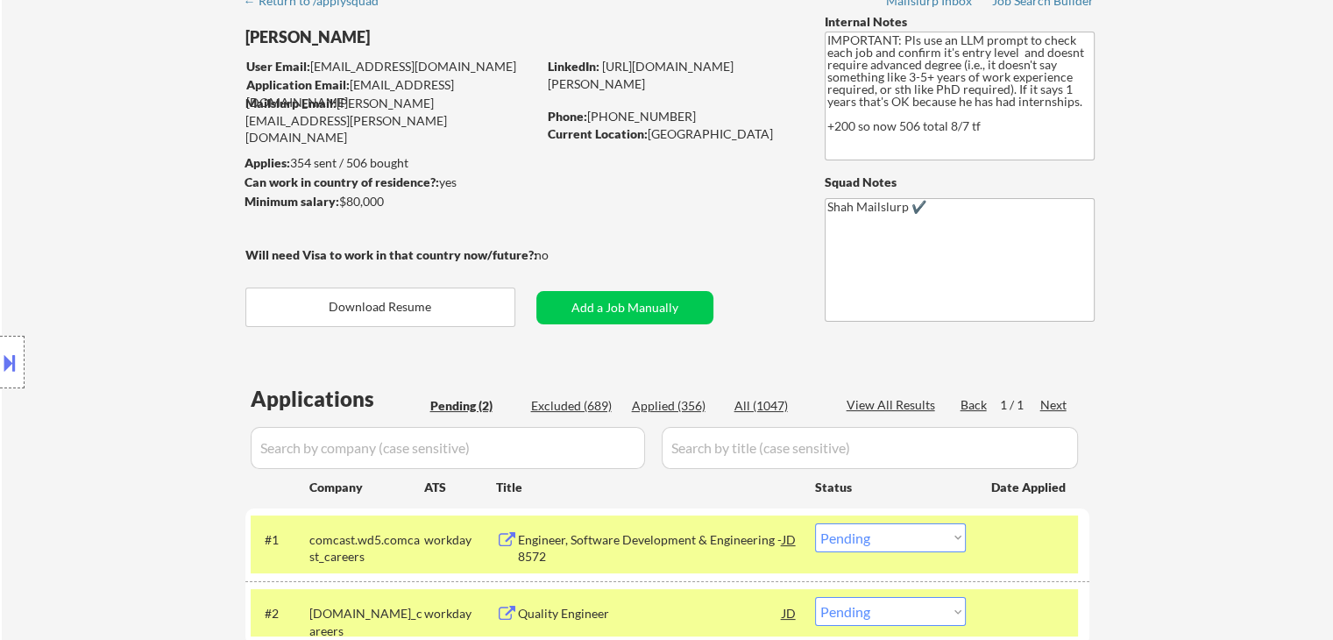
click at [76, 190] on div "Location Inclusions:" at bounding box center [157, 362] width 314 height 509
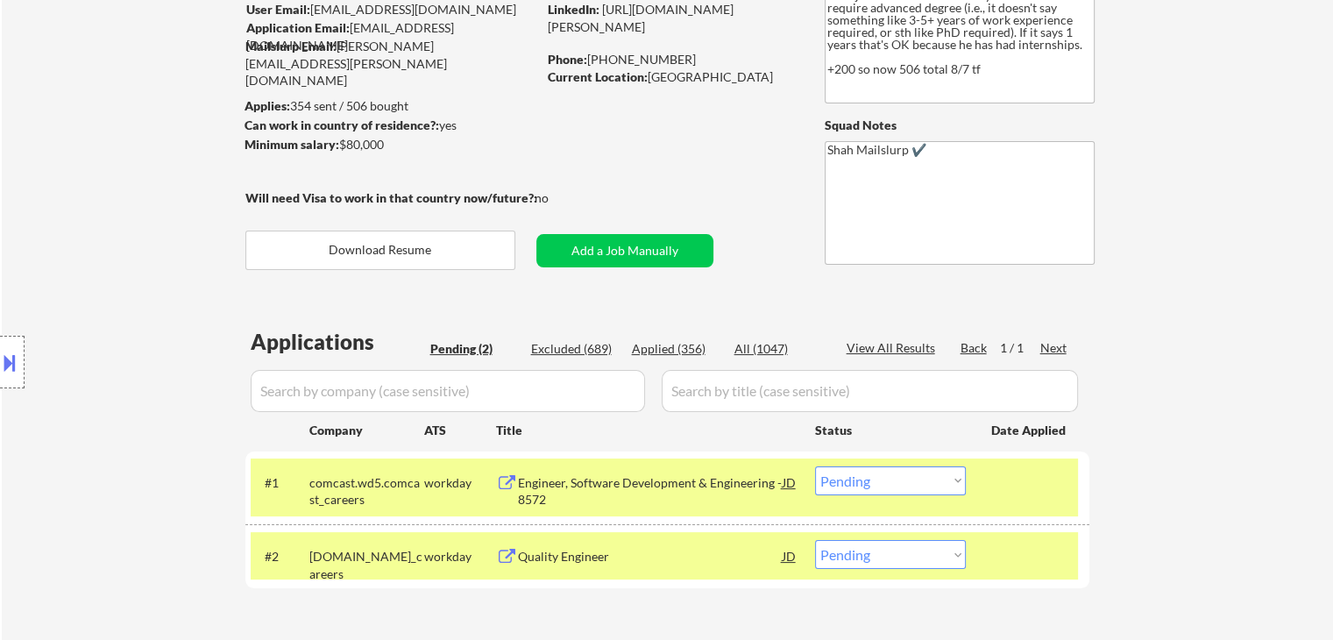
scroll to position [175, 0]
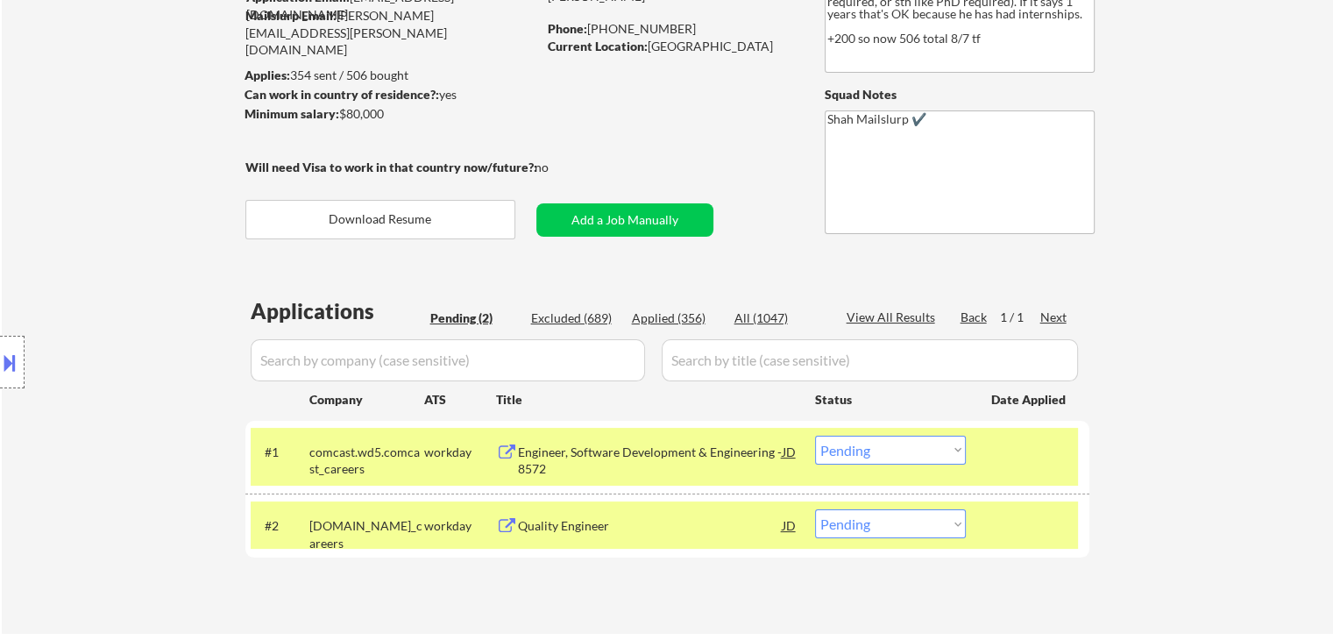
click at [76, 190] on div "Location Inclusions:" at bounding box center [157, 362] width 314 height 509
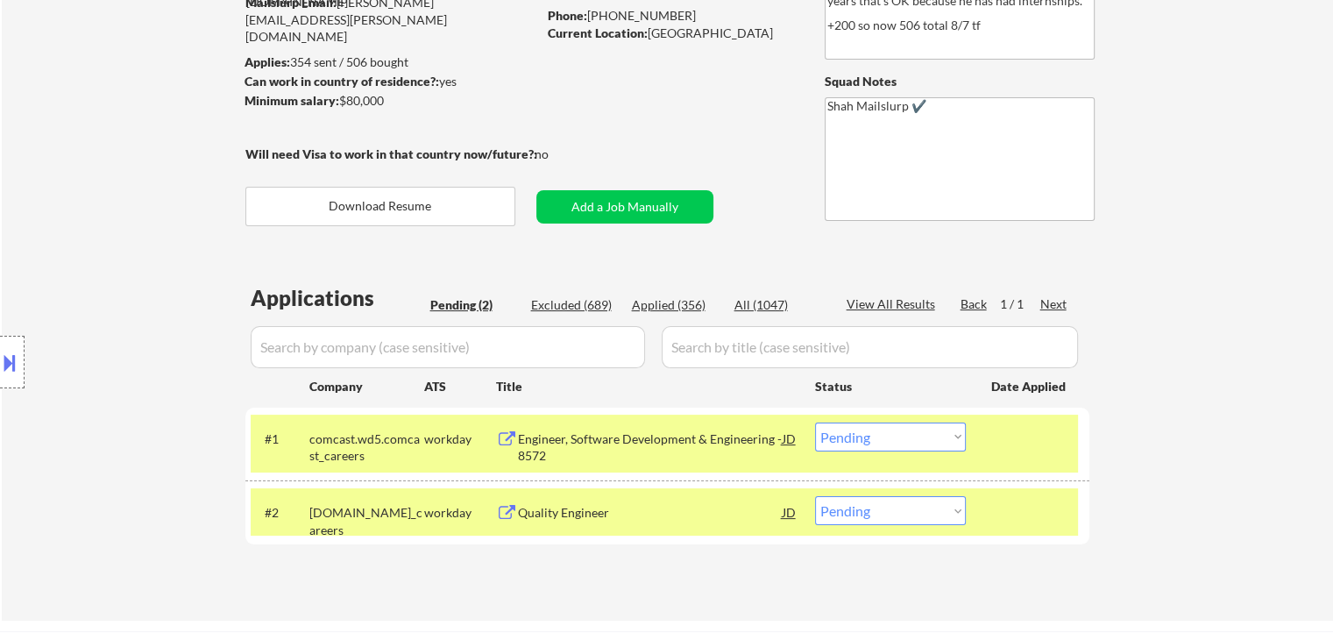
scroll to position [350, 0]
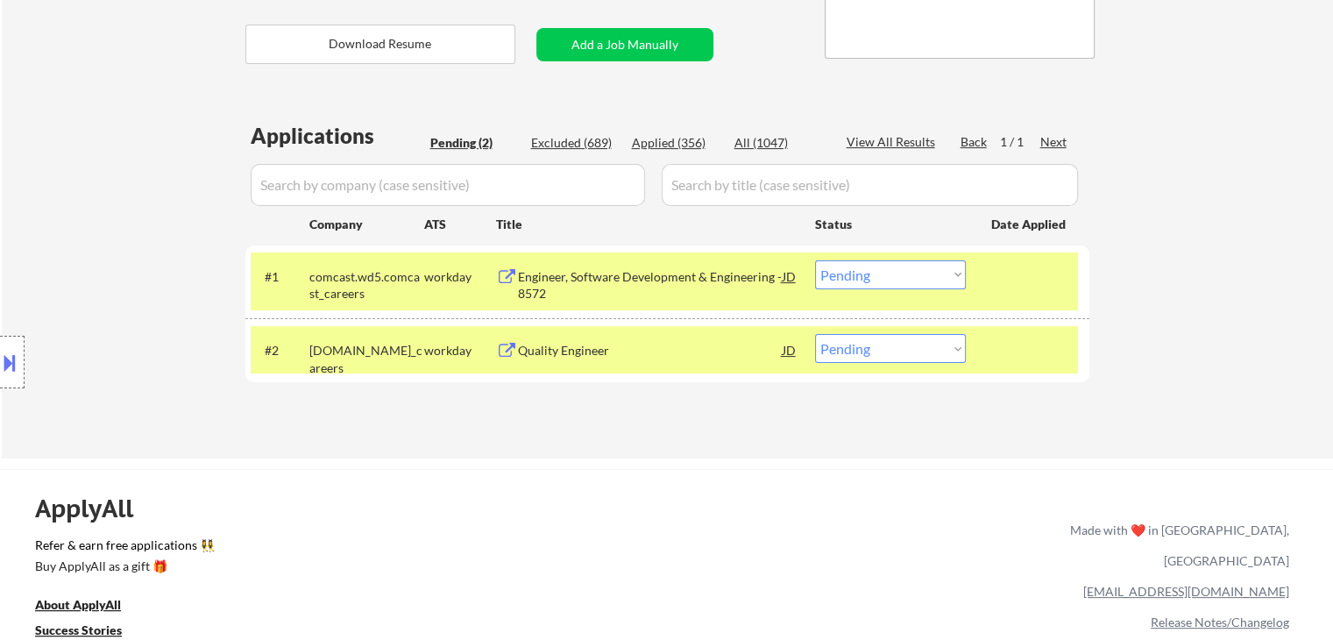
click at [76, 188] on div "Location Inclusions:" at bounding box center [157, 362] width 314 height 509
click at [74, 183] on div "Location Inclusions:" at bounding box center [157, 362] width 314 height 509
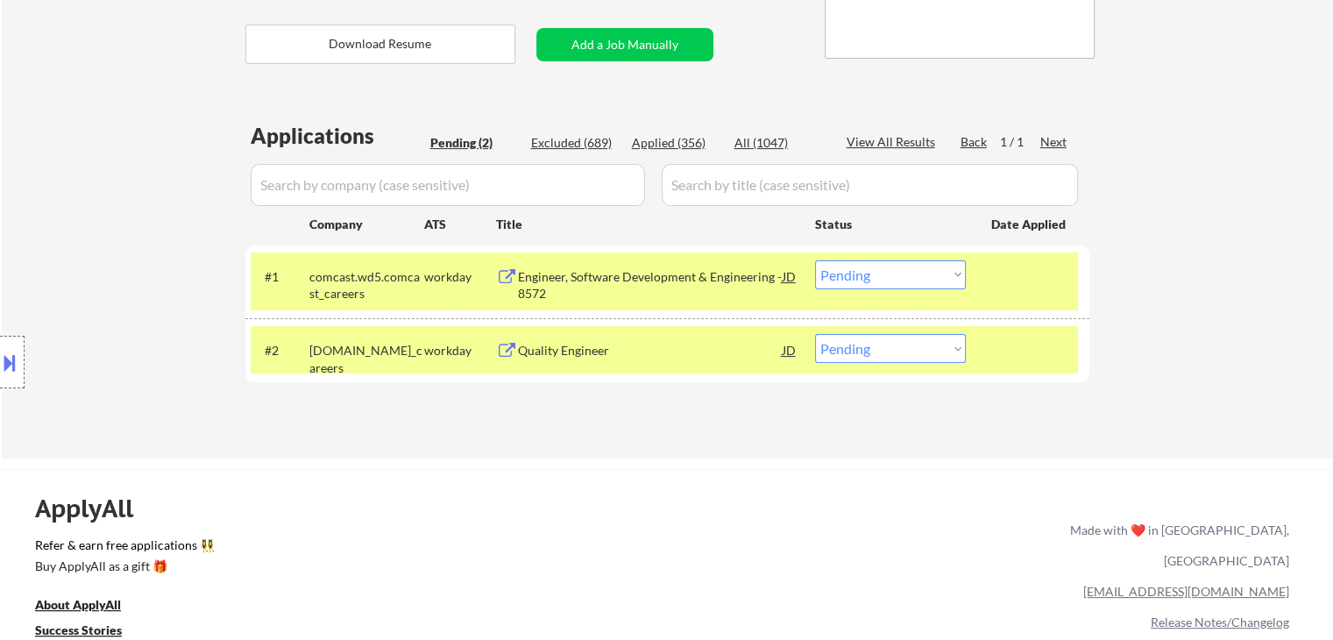
click at [68, 176] on div "Location Inclusions:" at bounding box center [157, 362] width 314 height 509
click at [156, 188] on div "Location Inclusions:" at bounding box center [157, 362] width 314 height 509
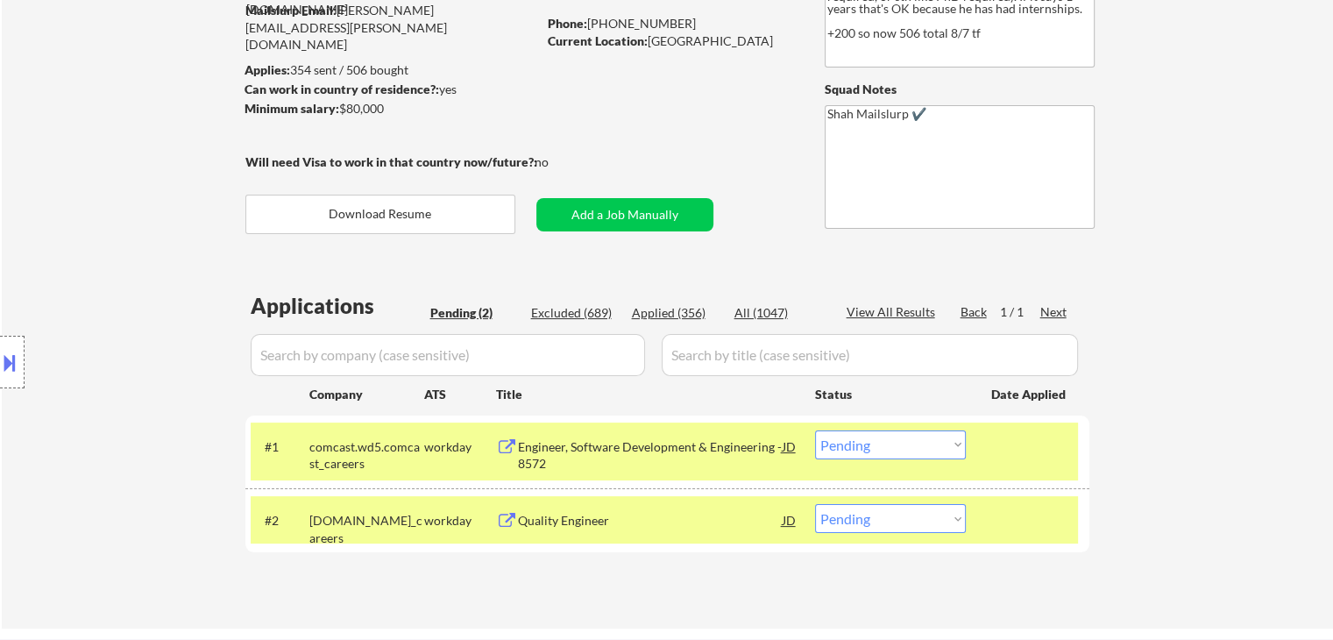
scroll to position [175, 0]
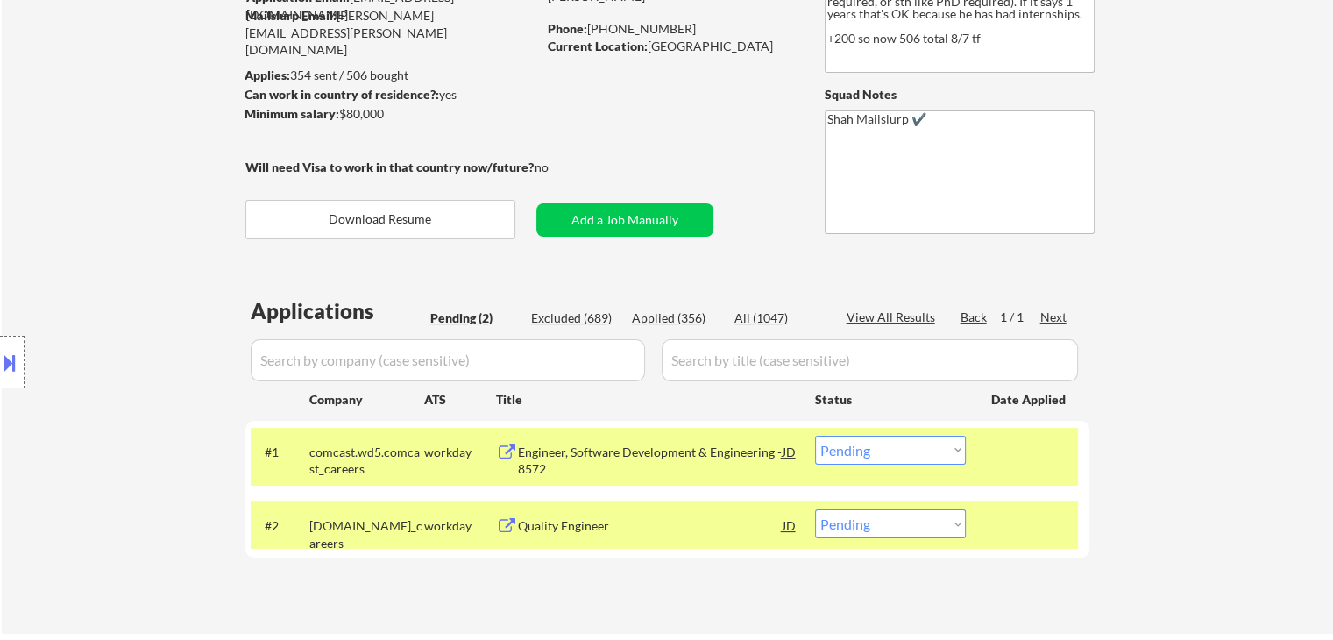
click at [103, 191] on div "Location Inclusions:" at bounding box center [157, 362] width 314 height 509
click at [104, 191] on div "Location Inclusions:" at bounding box center [157, 362] width 314 height 509
click at [105, 191] on div "Location Inclusions:" at bounding box center [157, 362] width 314 height 509
click at [105, 192] on div "Location Inclusions:" at bounding box center [157, 362] width 314 height 509
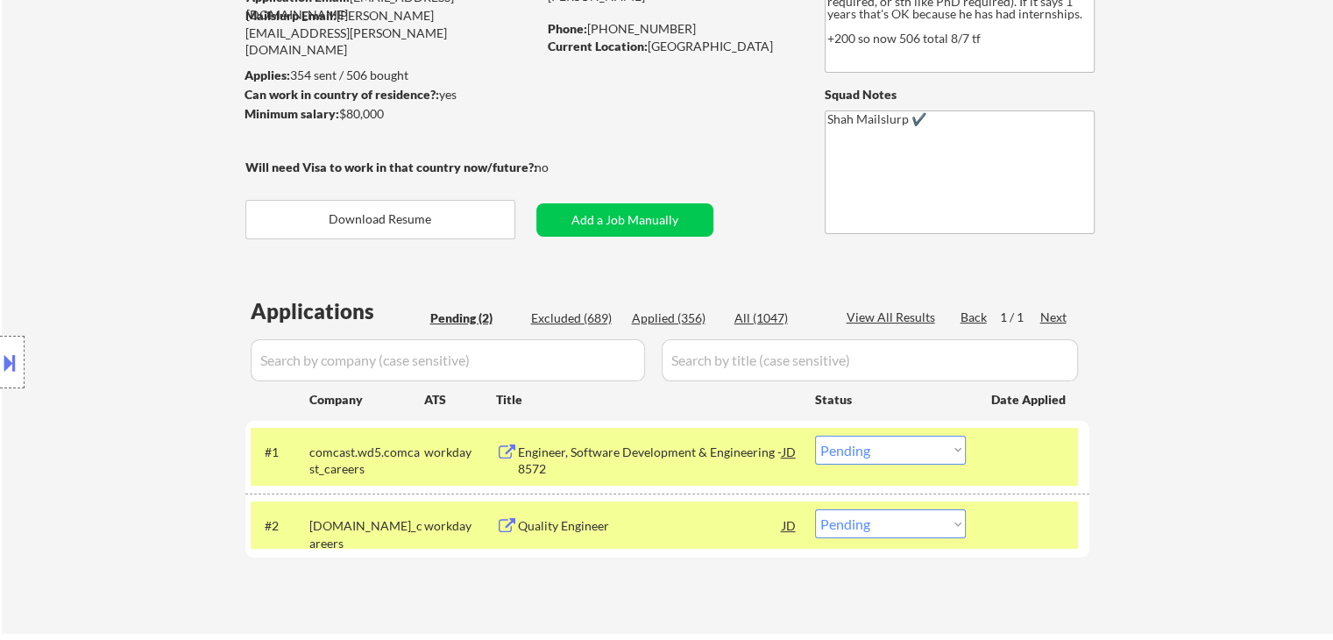
click at [105, 193] on div "Location Inclusions:" at bounding box center [157, 362] width 314 height 509
click at [109, 193] on div "Location Inclusions:" at bounding box center [157, 362] width 314 height 509
click at [110, 193] on div "Location Inclusions:" at bounding box center [157, 362] width 314 height 509
click at [112, 194] on div "Location Inclusions:" at bounding box center [157, 362] width 314 height 509
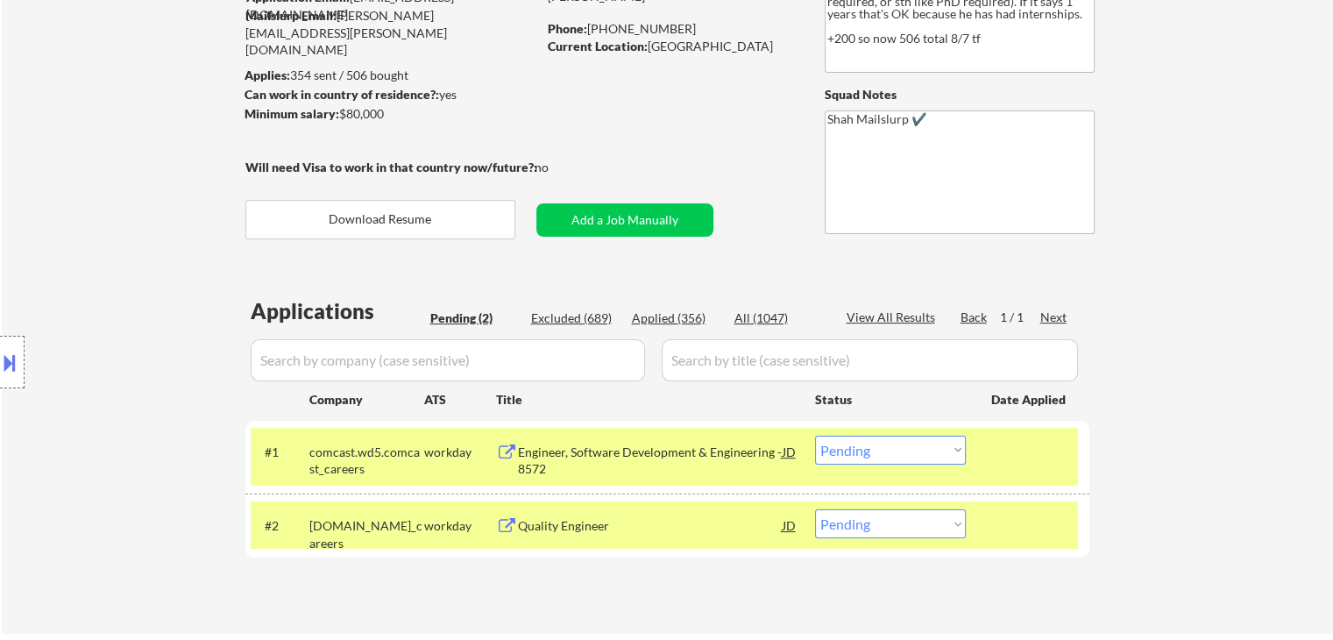
click at [112, 195] on div "Location Inclusions:" at bounding box center [157, 362] width 314 height 509
click at [112, 196] on div "Location Inclusions:" at bounding box center [157, 362] width 314 height 509
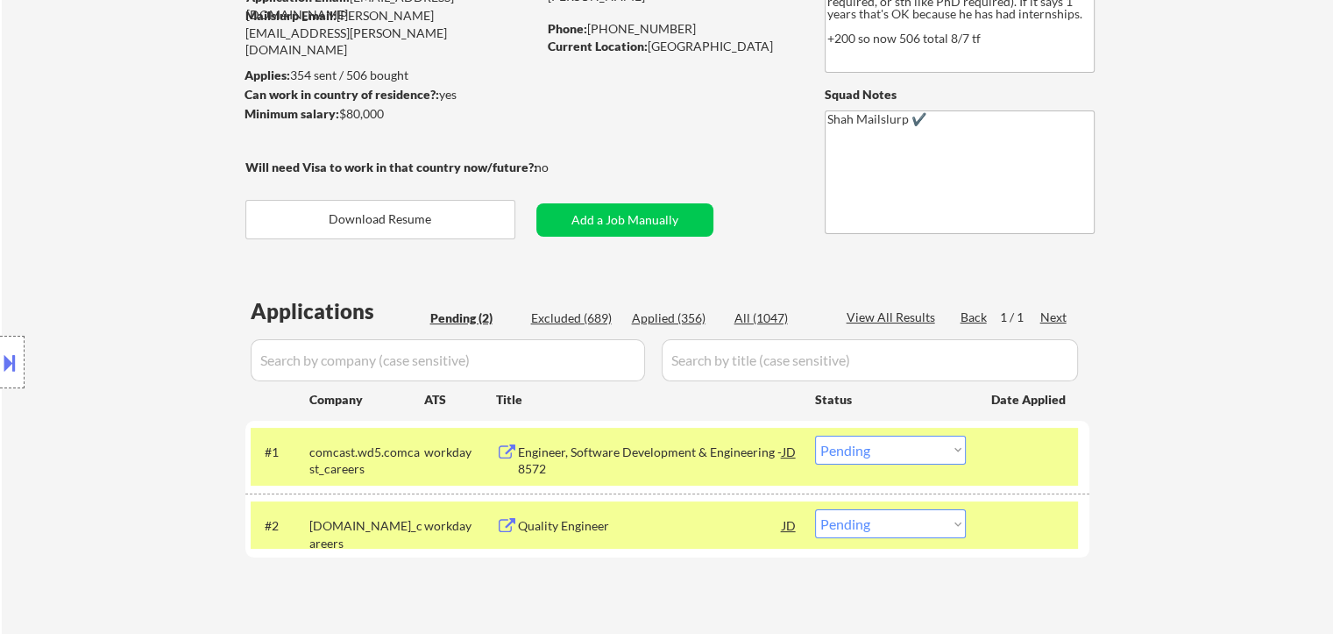
click at [126, 201] on div "Location Inclusions:" at bounding box center [157, 362] width 314 height 509
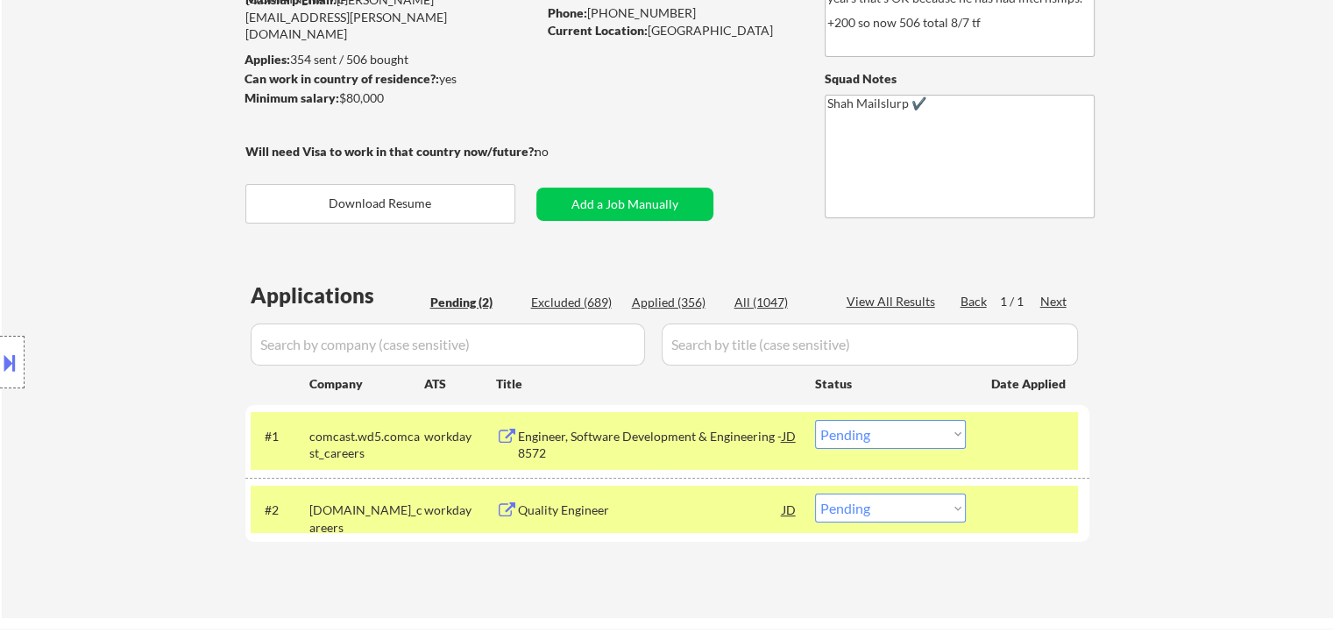
scroll to position [350, 0]
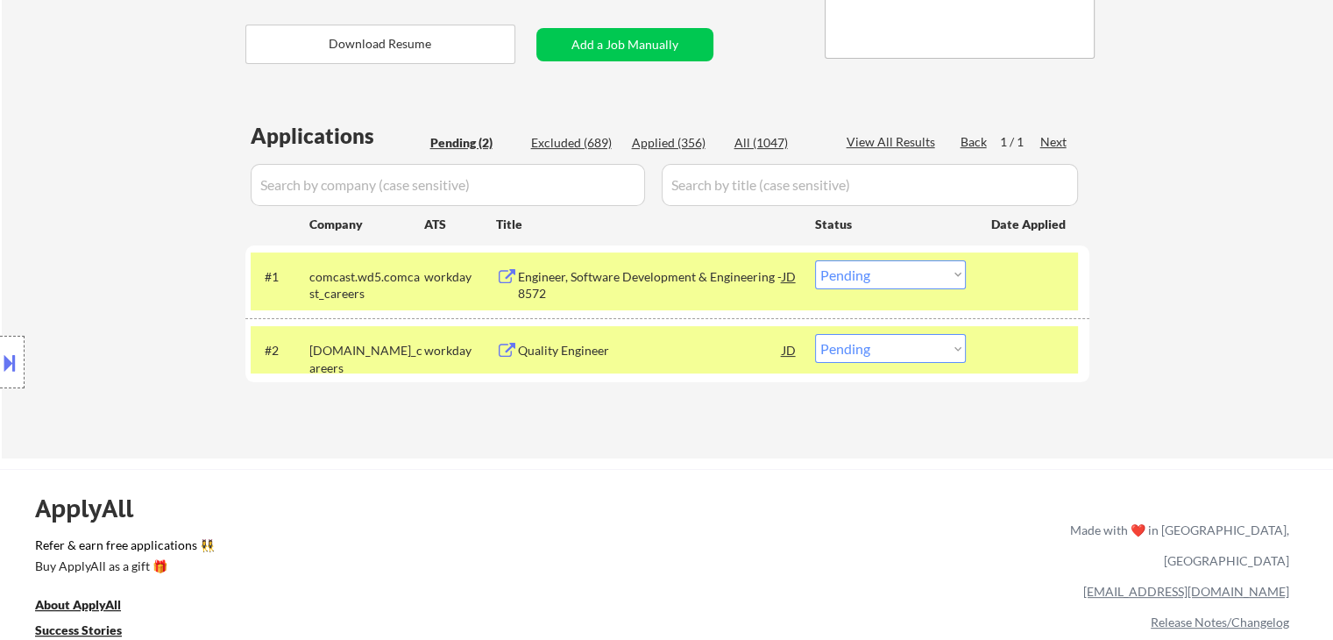
click at [124, 199] on div "Location Inclusions:" at bounding box center [157, 362] width 314 height 509
click at [591, 355] on div "Quality Engineer" at bounding box center [650, 350] width 265 height 32
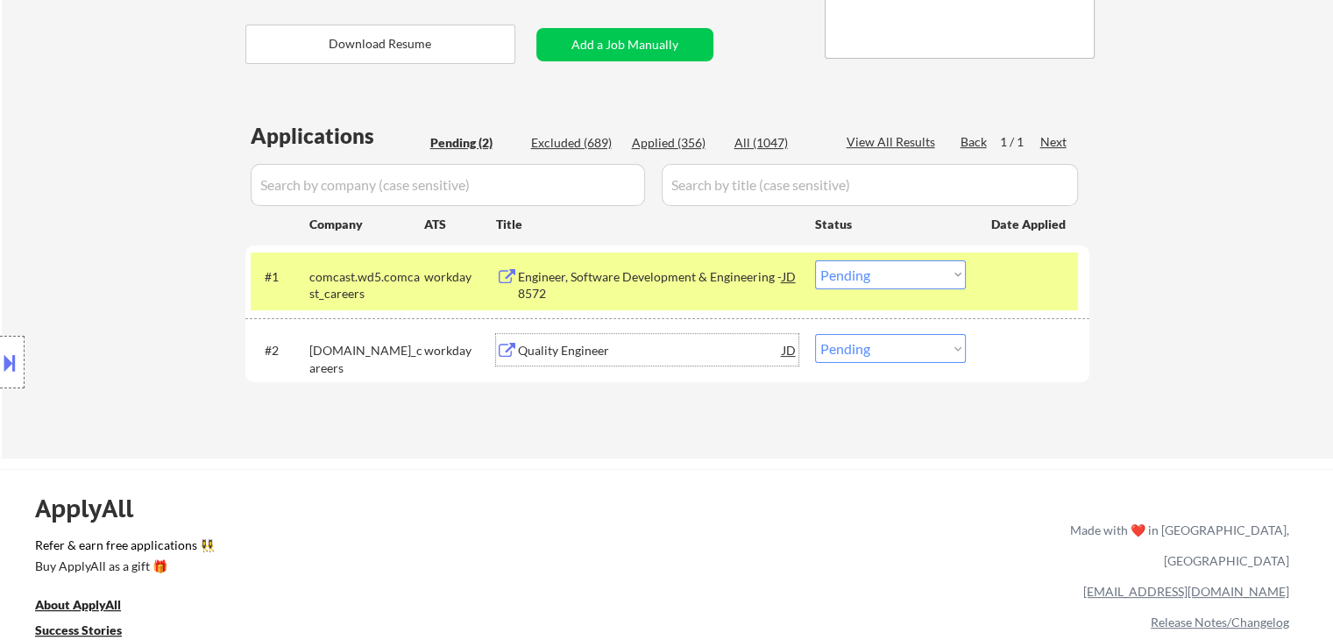
drag, startPoint x: 895, startPoint y: 351, endPoint x: 885, endPoint y: 348, distance: 10.3
click at [894, 351] on select "Choose an option... Pending Applied Excluded (Questions) Excluded (Expired) Exc…" at bounding box center [890, 348] width 151 height 29
select select ""excluded__bad_match_""
click at [815, 334] on select "Choose an option... Pending Applied Excluded (Questions) Excluded (Expired) Exc…" at bounding box center [890, 348] width 151 height 29
drag, startPoint x: 159, startPoint y: 288, endPoint x: 144, endPoint y: 266, distance: 26.5
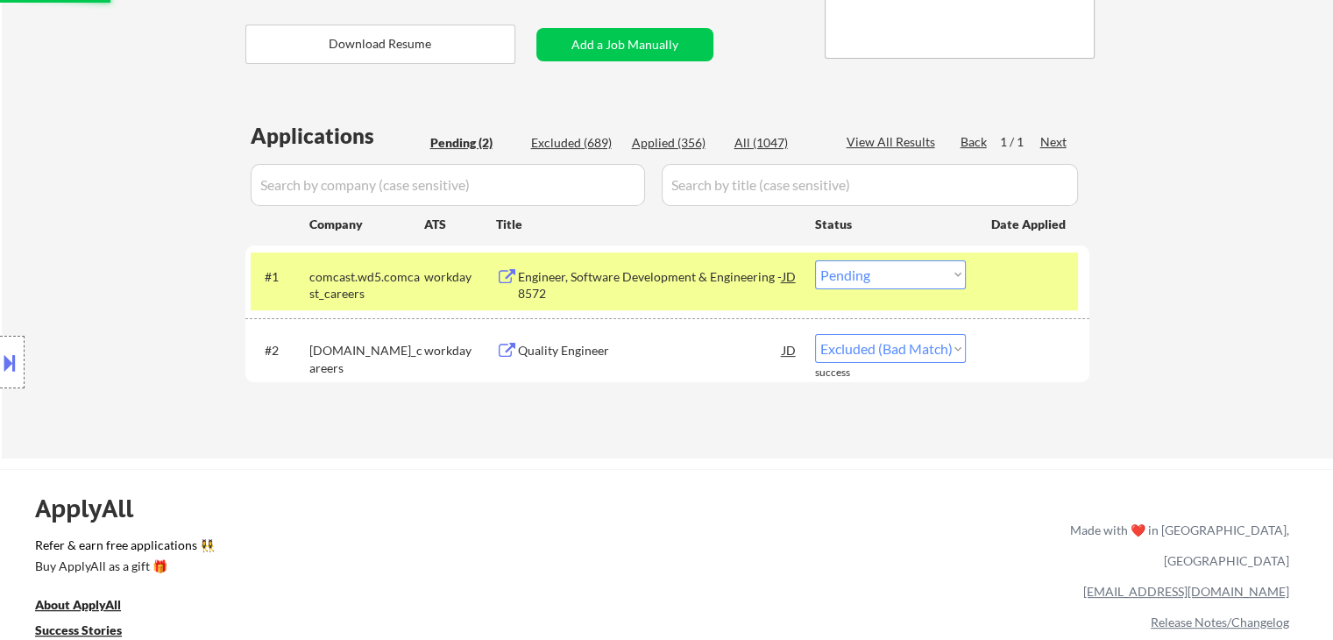
click at [155, 285] on div "Location Inclusions:" at bounding box center [157, 362] width 314 height 509
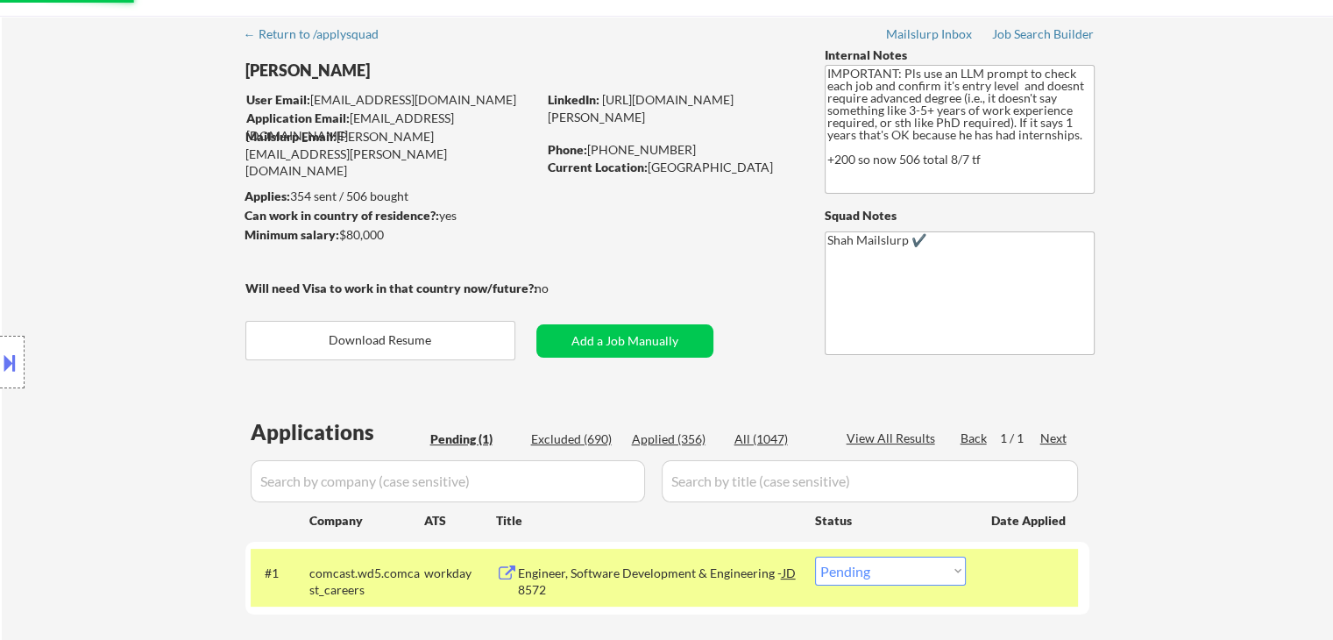
scroll to position [0, 0]
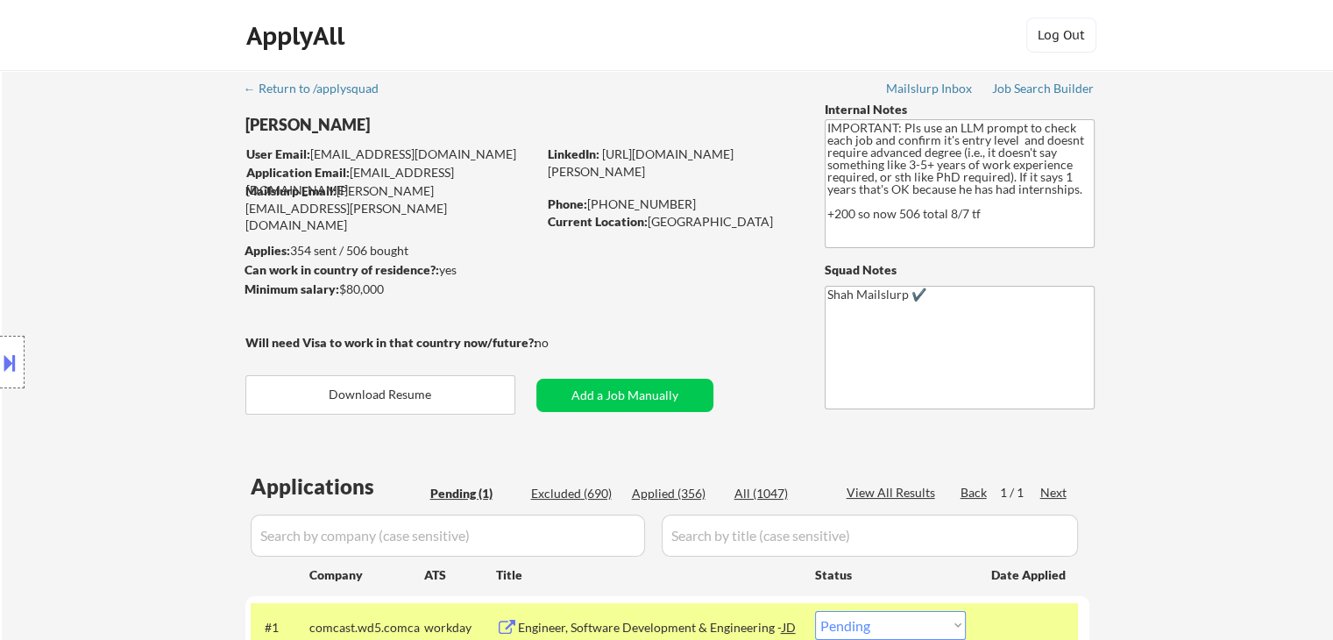
click at [44, 194] on div "Location Inclusions:" at bounding box center [157, 362] width 314 height 509
click at [47, 245] on div "Location Inclusions:" at bounding box center [157, 362] width 314 height 509
click at [46, 245] on div "Location Inclusions:" at bounding box center [157, 362] width 314 height 509
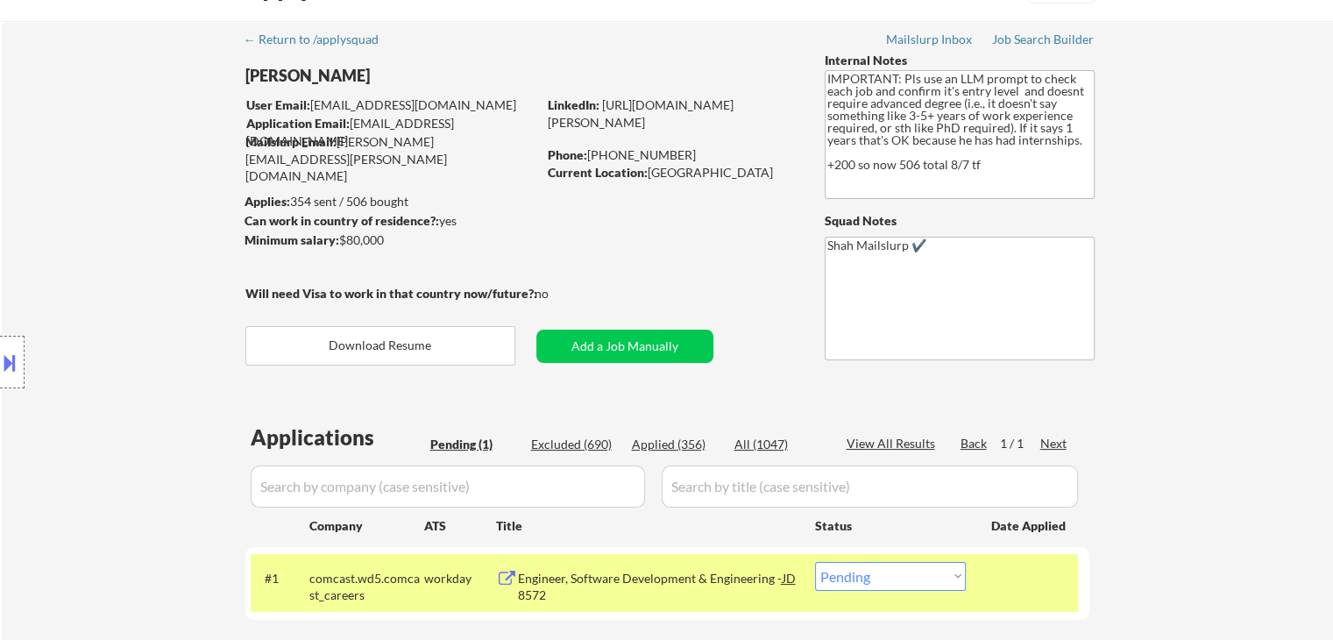
scroll to position [88, 0]
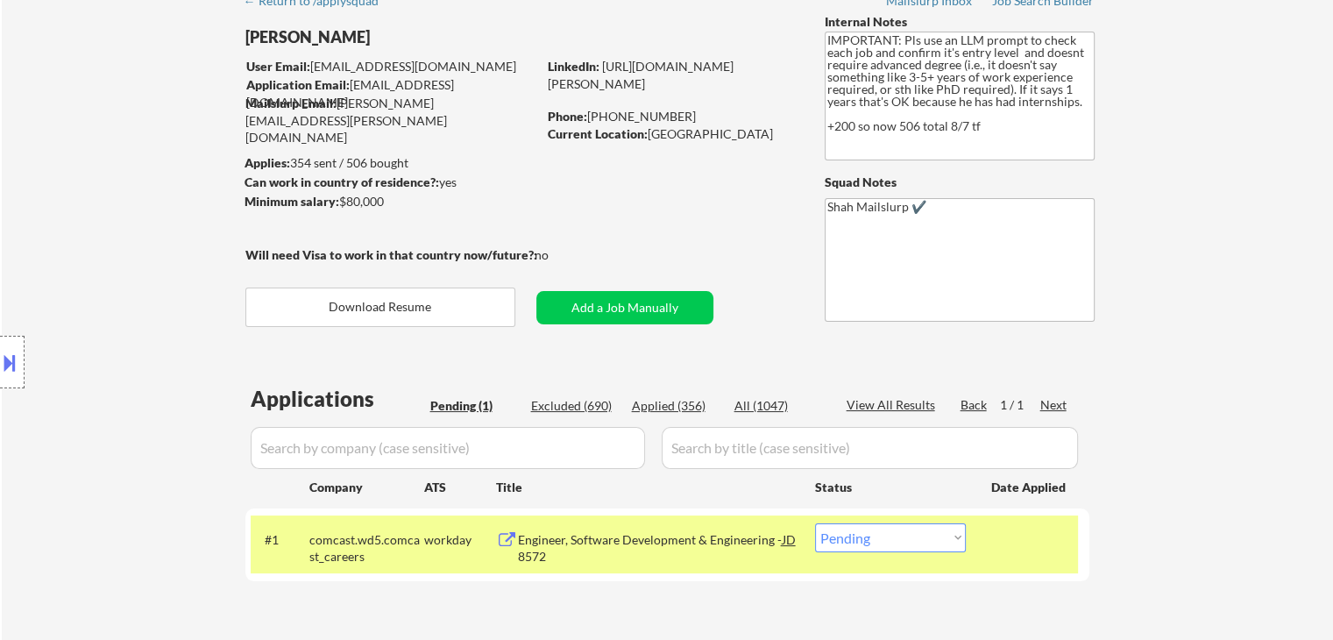
click at [716, 267] on div "← Return to /applysquad Mailslurp Inbox Job Search Builder [PERSON_NAME] User E…" at bounding box center [667, 312] width 874 height 661
